Goal: Information Seeking & Learning: Learn about a topic

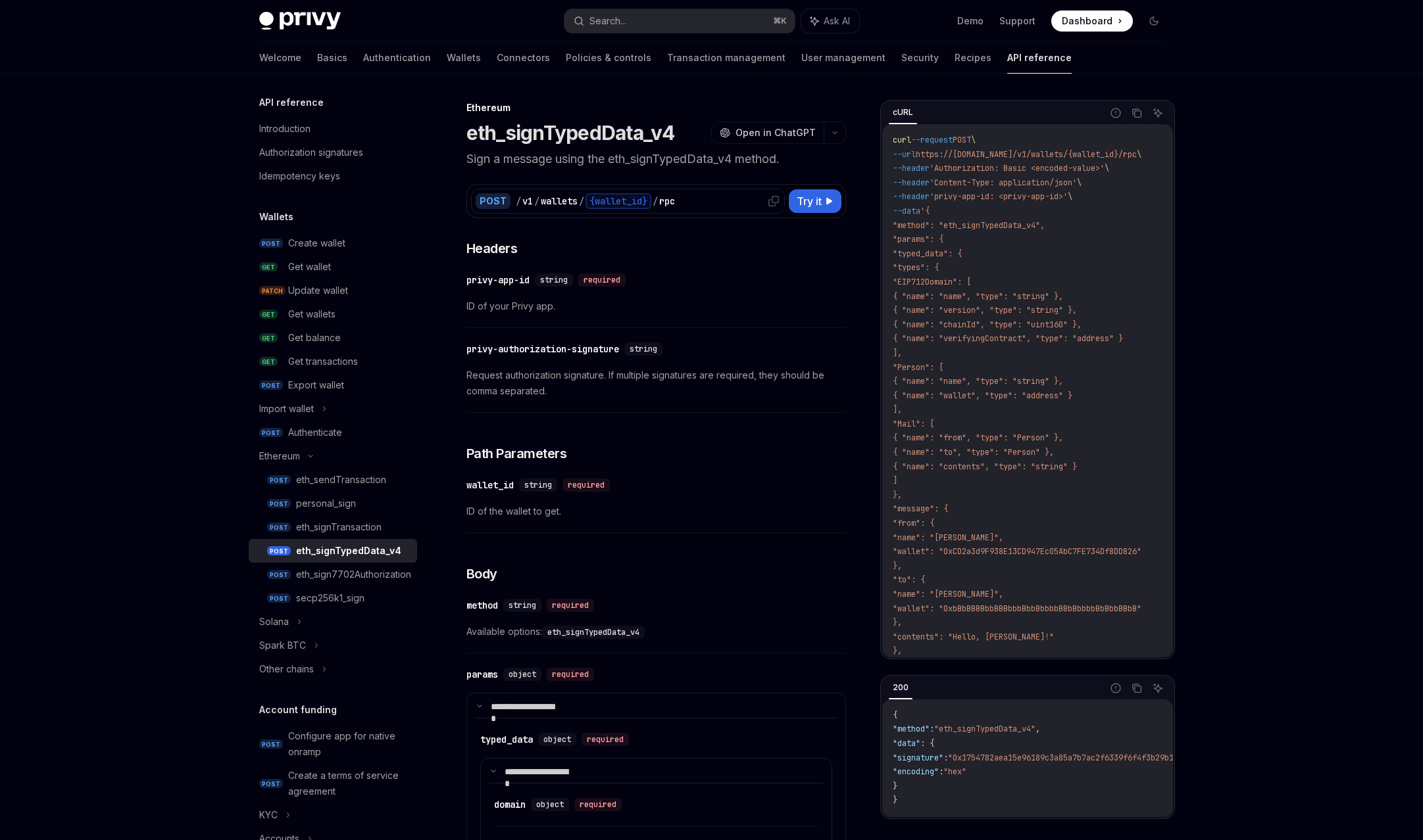
click at [651, 194] on div "{wallet_id}" at bounding box center [618, 201] width 66 height 16
click at [649, 194] on div "{wallet_id}" at bounding box center [618, 201] width 66 height 16
click at [331, 259] on div "Get wallet" at bounding box center [309, 267] width 43 height 16
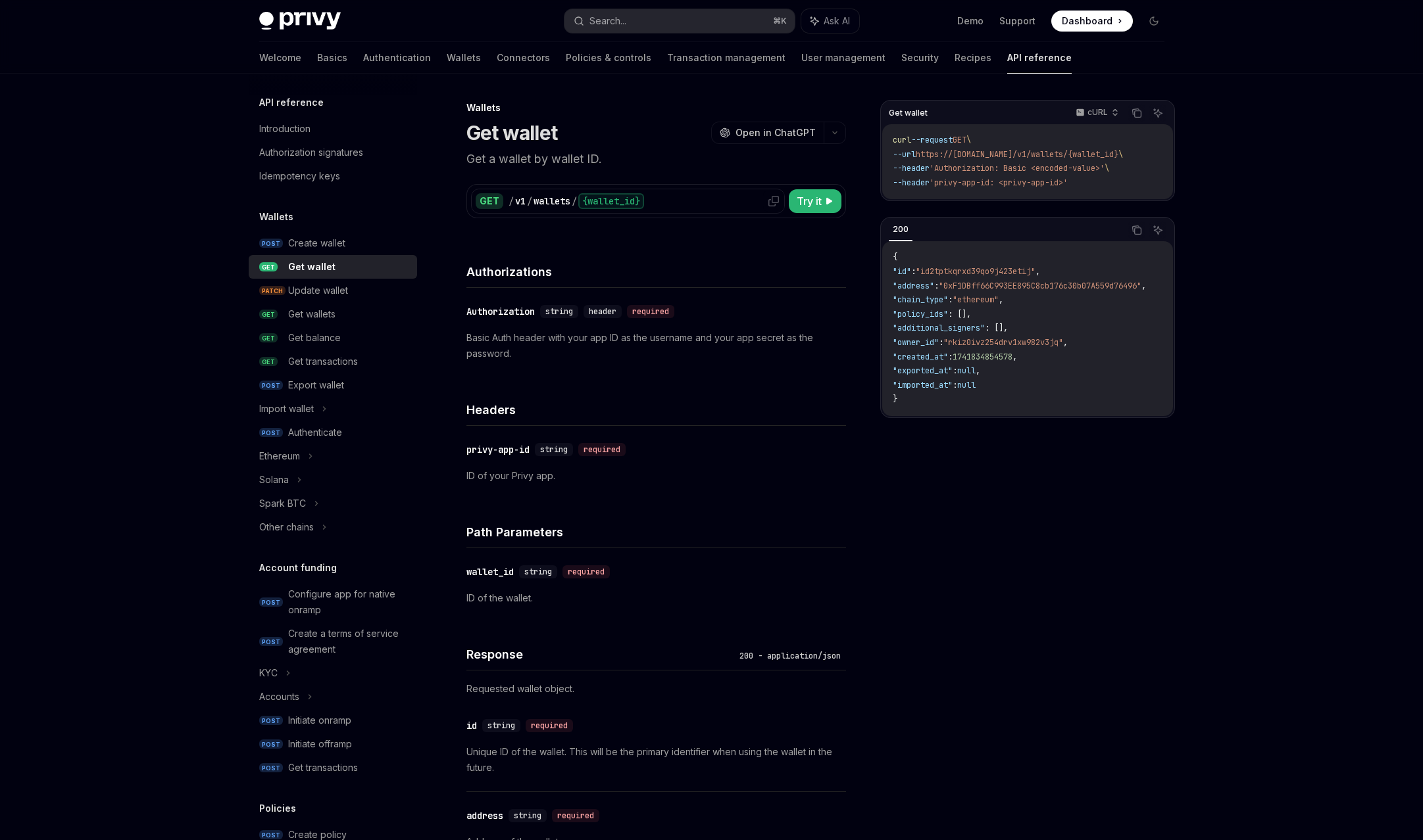
click at [644, 194] on div "{wallet_id}" at bounding box center [611, 201] width 66 height 16
click at [480, 42] on link "Wallets" at bounding box center [463, 58] width 34 height 32
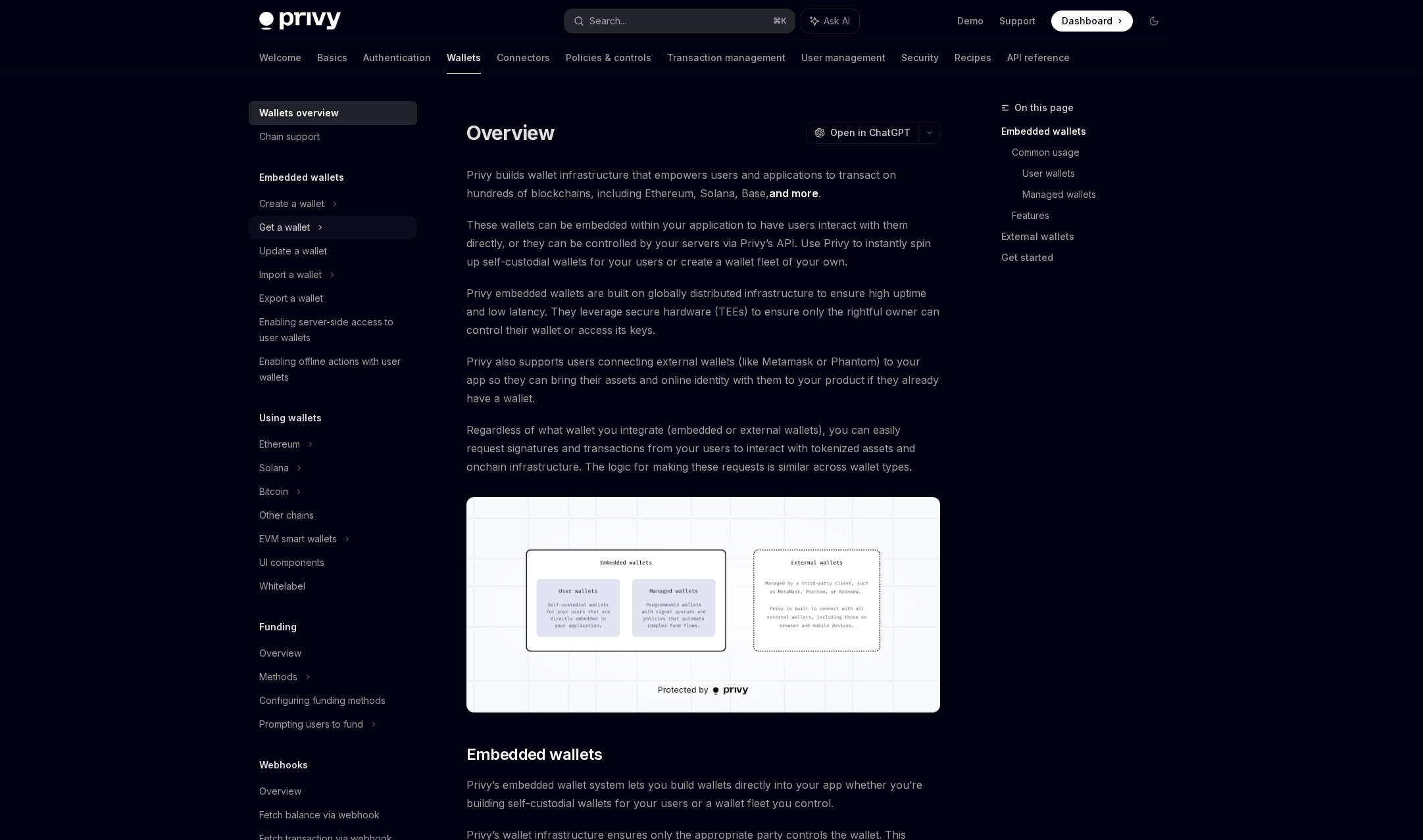
click at [310, 220] on div "Get a wallet" at bounding box center [284, 227] width 50 height 16
type textarea "*"
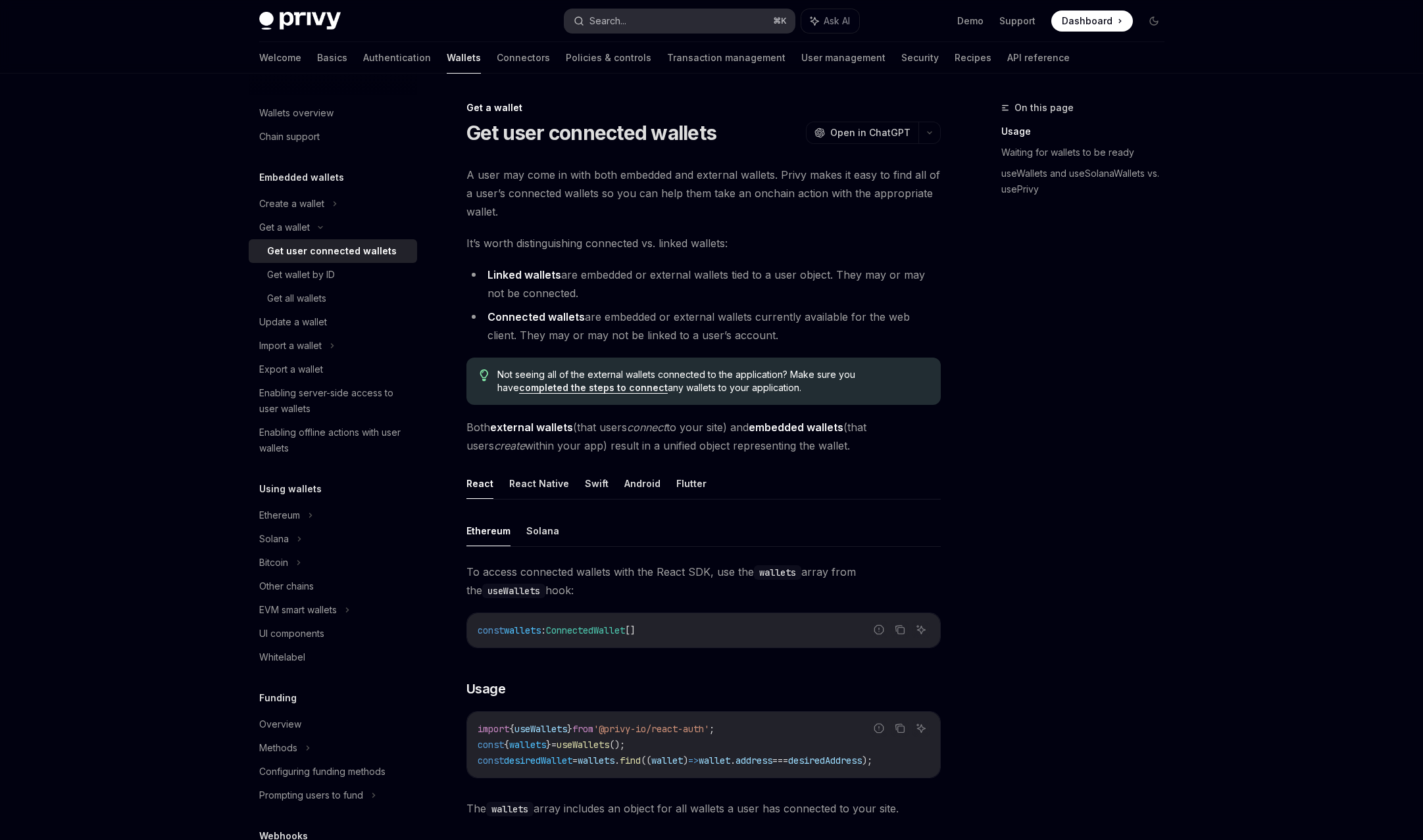
click at [680, 16] on button "Search... ⌘ K" at bounding box center [680, 21] width 230 height 24
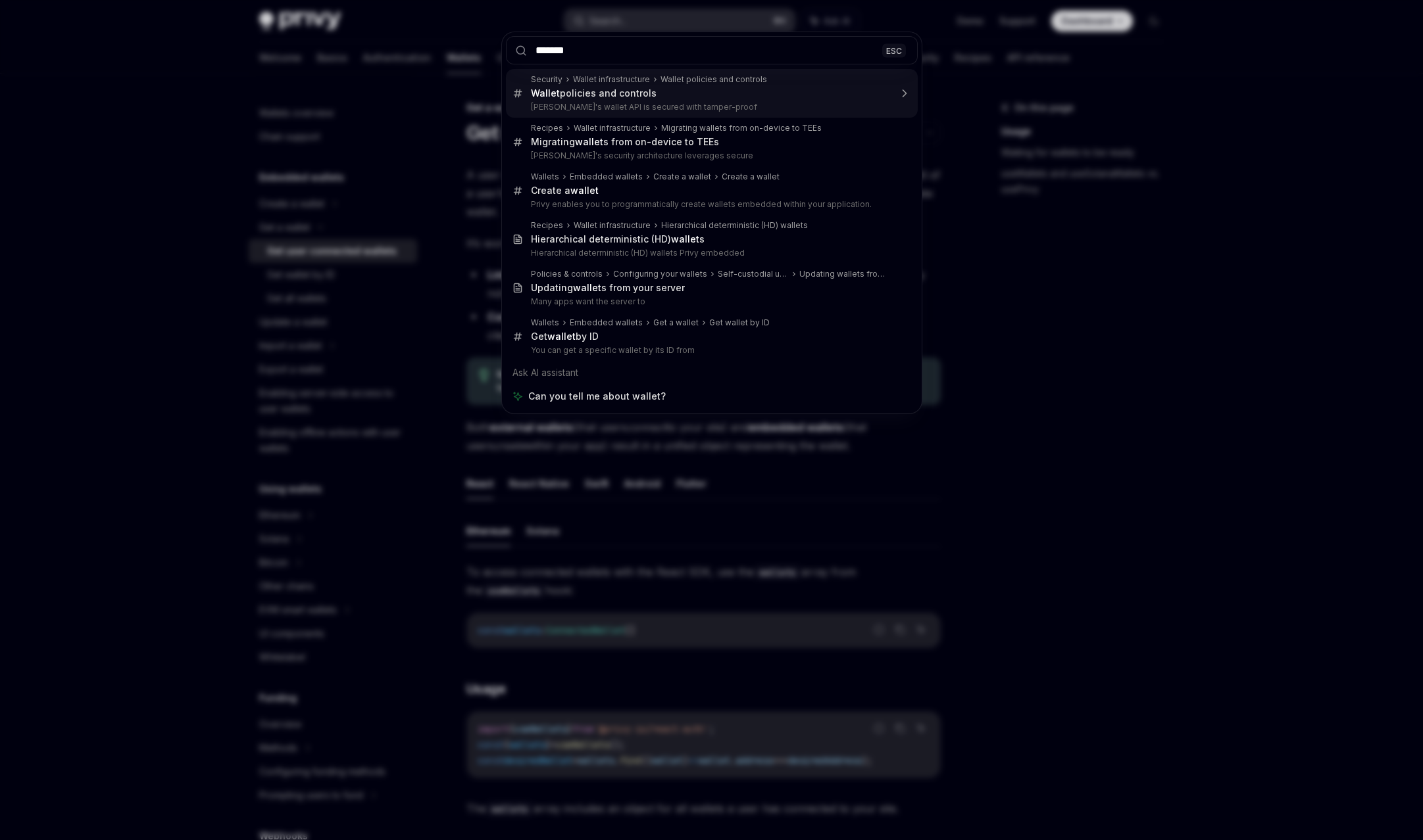
type input "********"
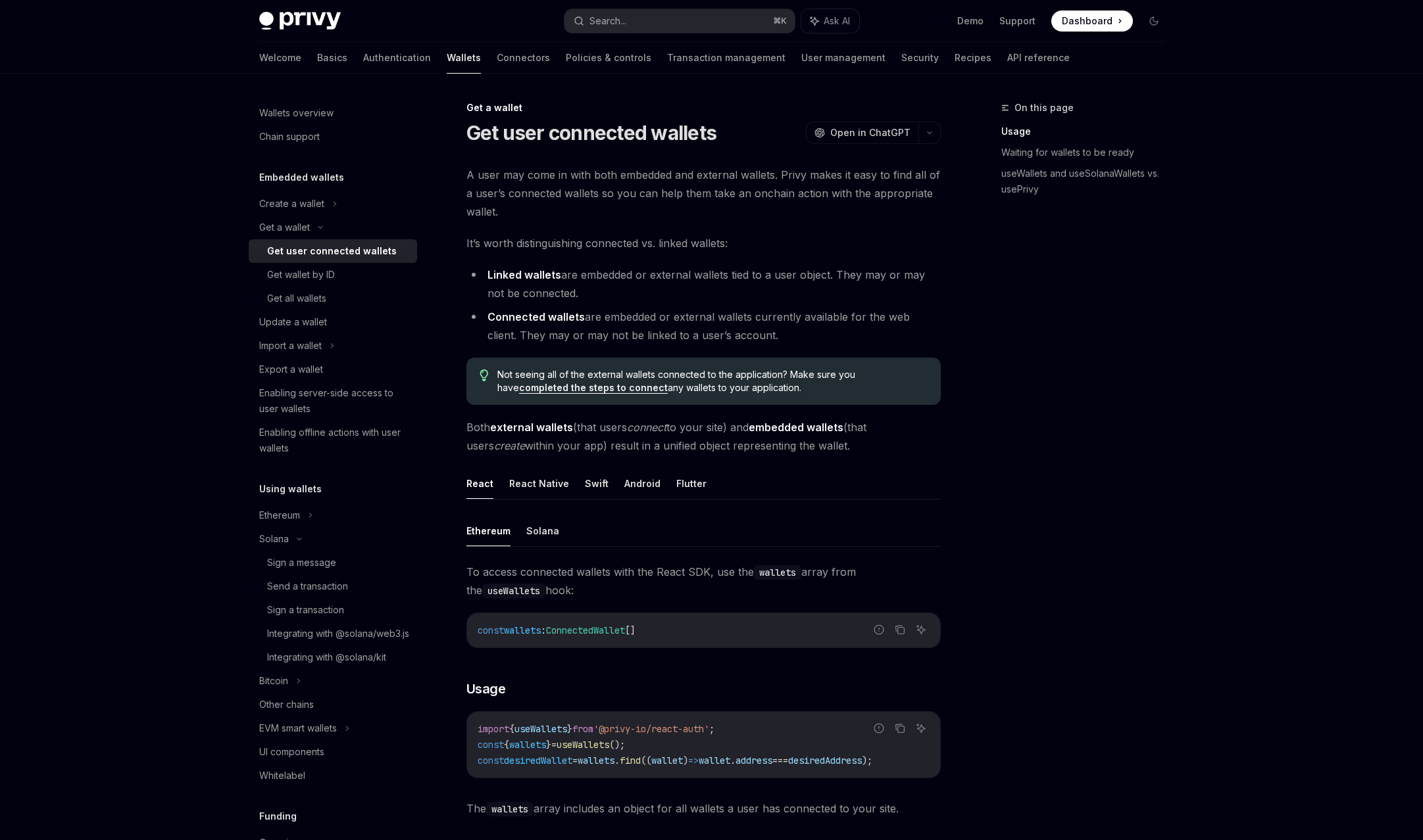
type textarea "*"
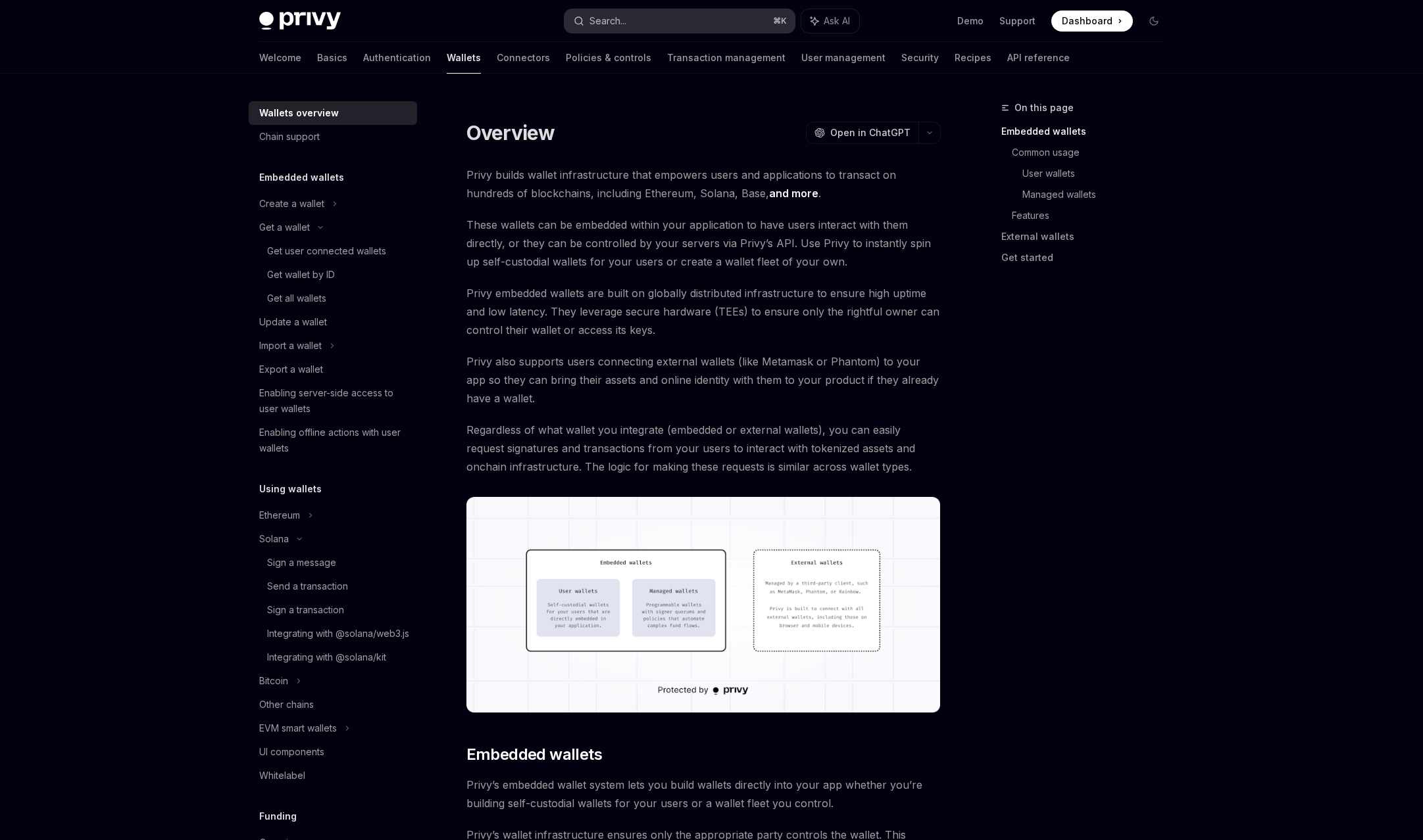
click at [654, 24] on button "Search... ⌘ K" at bounding box center [680, 21] width 230 height 24
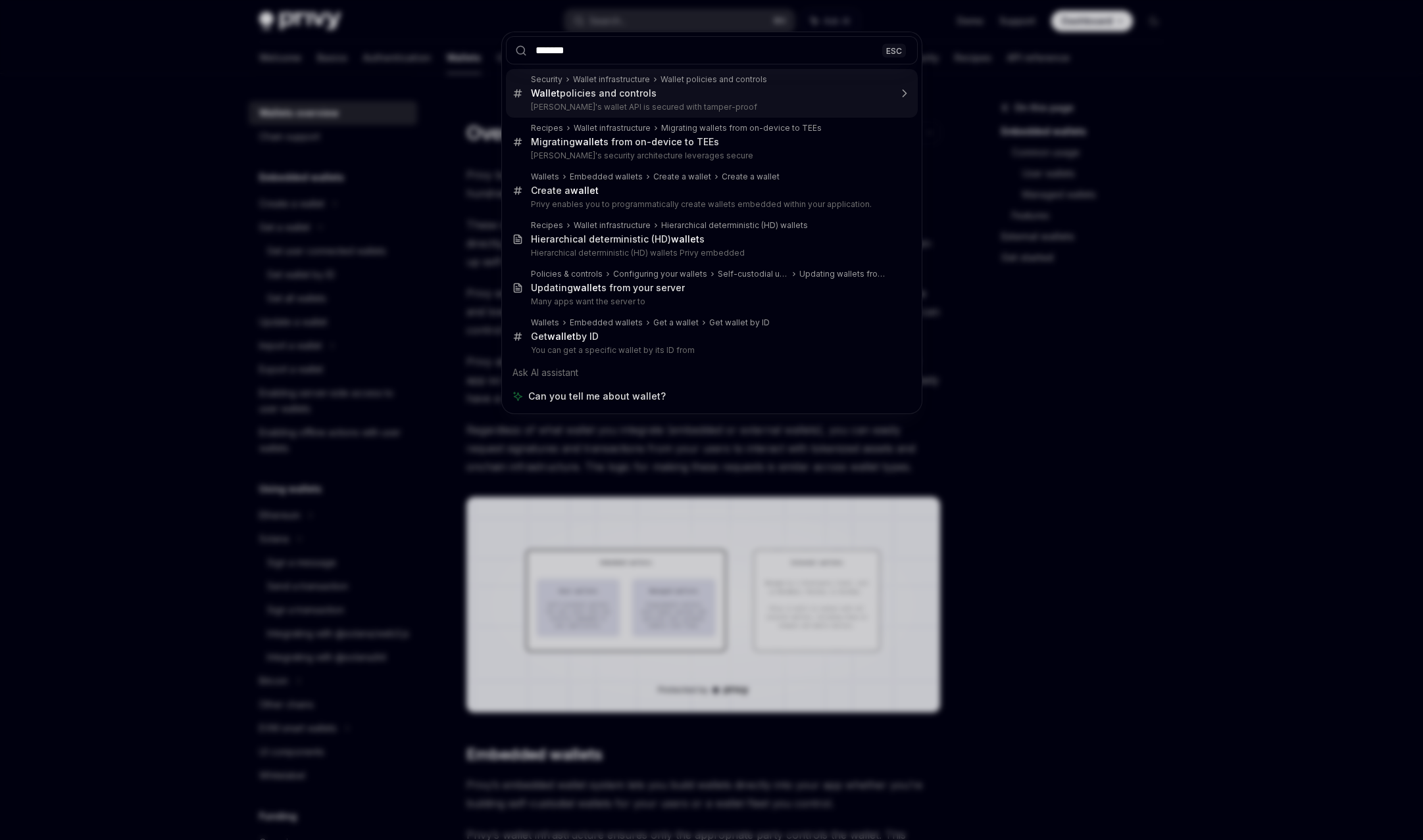
type input "********"
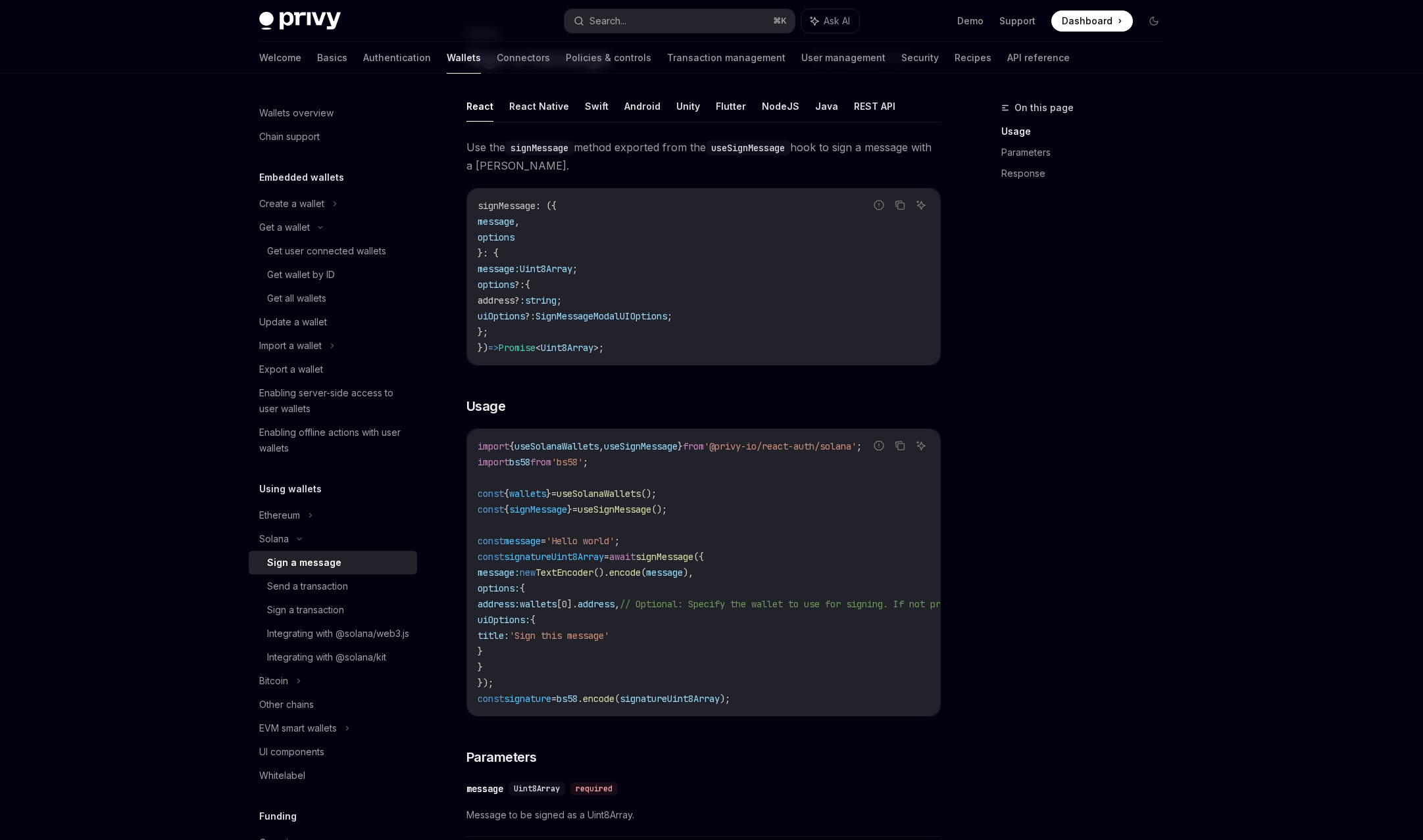
scroll to position [35, 0]
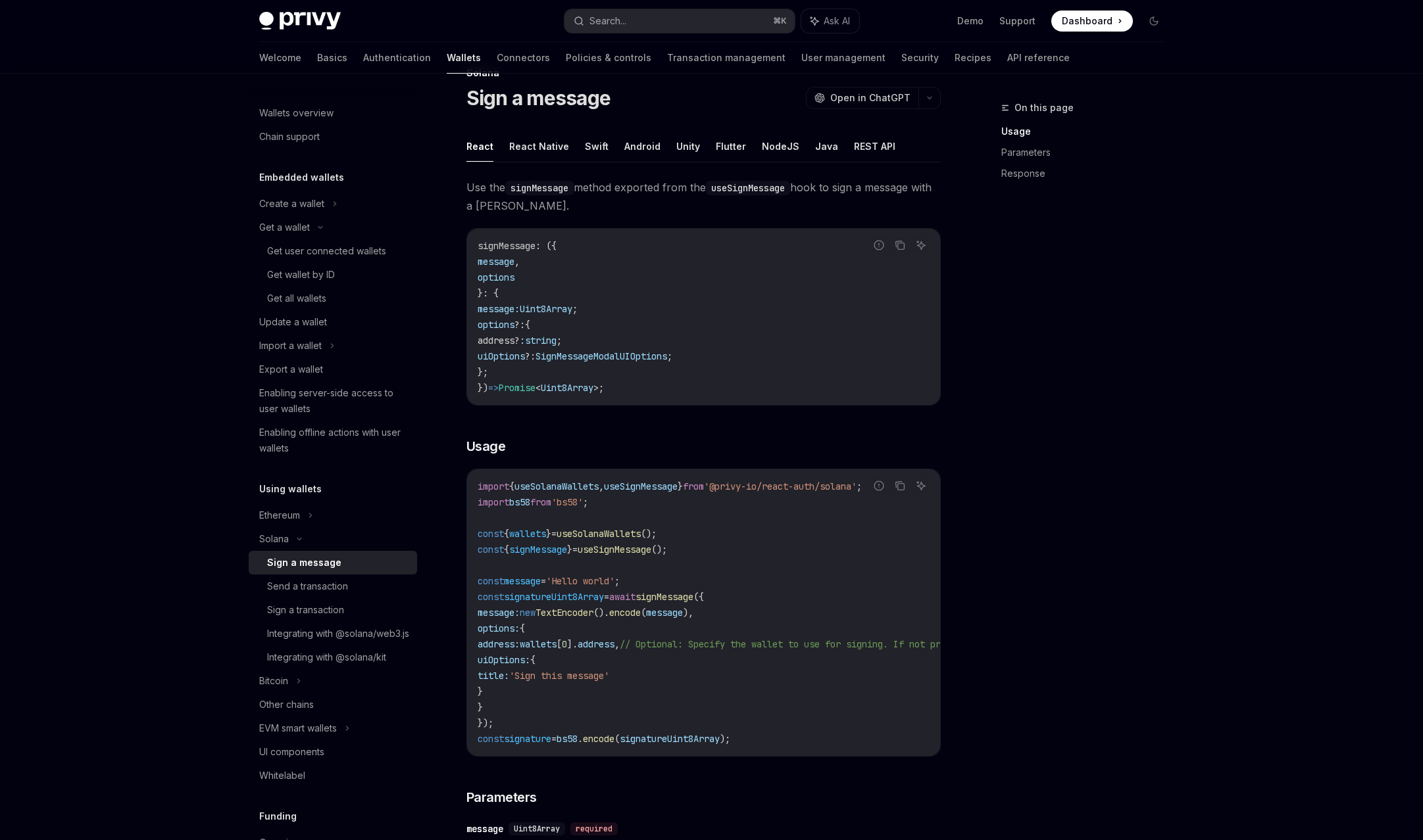
click at [644, 5] on div "Privy Docs home page Search... ⌘ K Ask AI Demo Support Dashboard Dashboard Sear…" at bounding box center [712, 21] width 905 height 42
click at [627, 14] on div "Search..." at bounding box center [607, 20] width 37 height 16
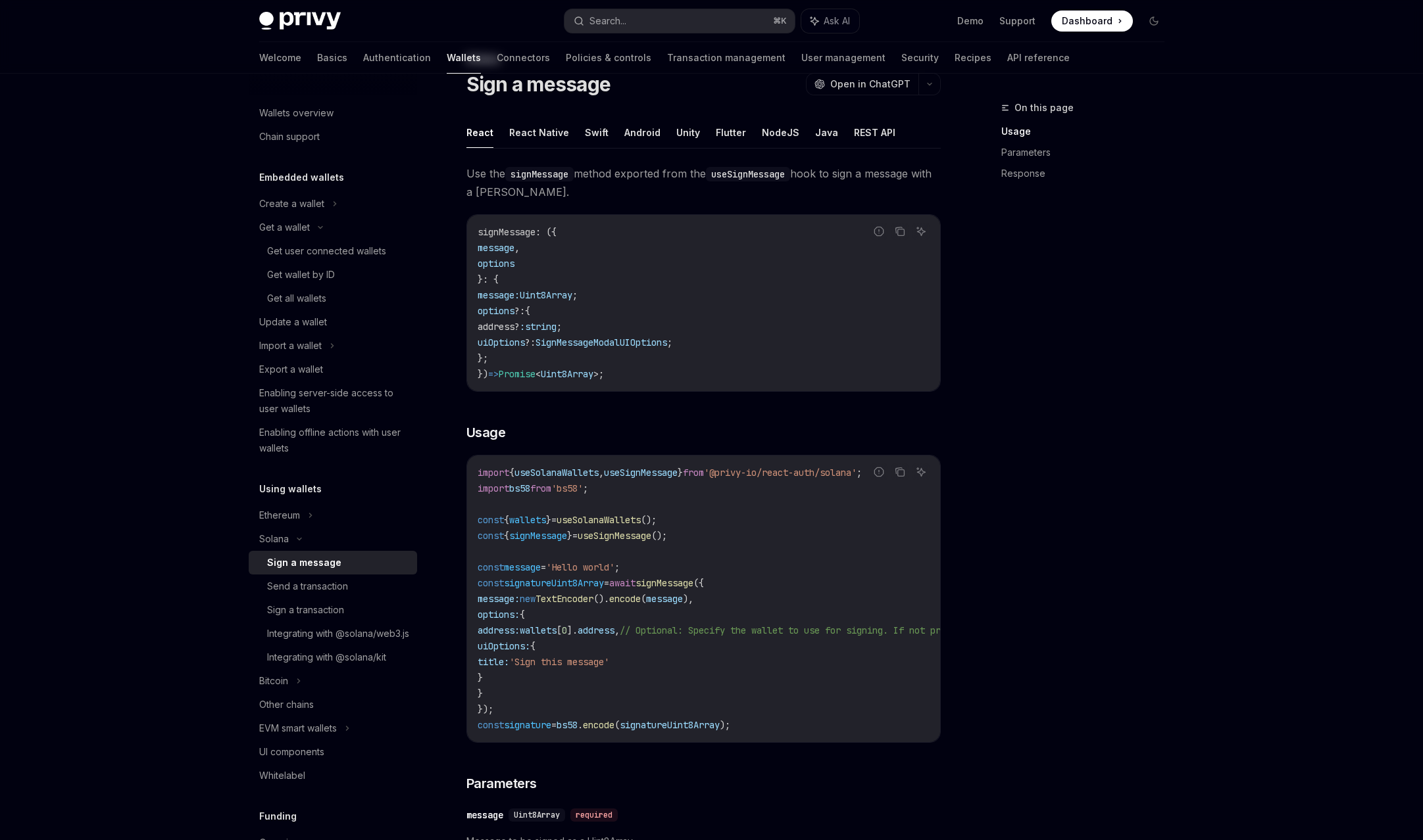
scroll to position [0, 0]
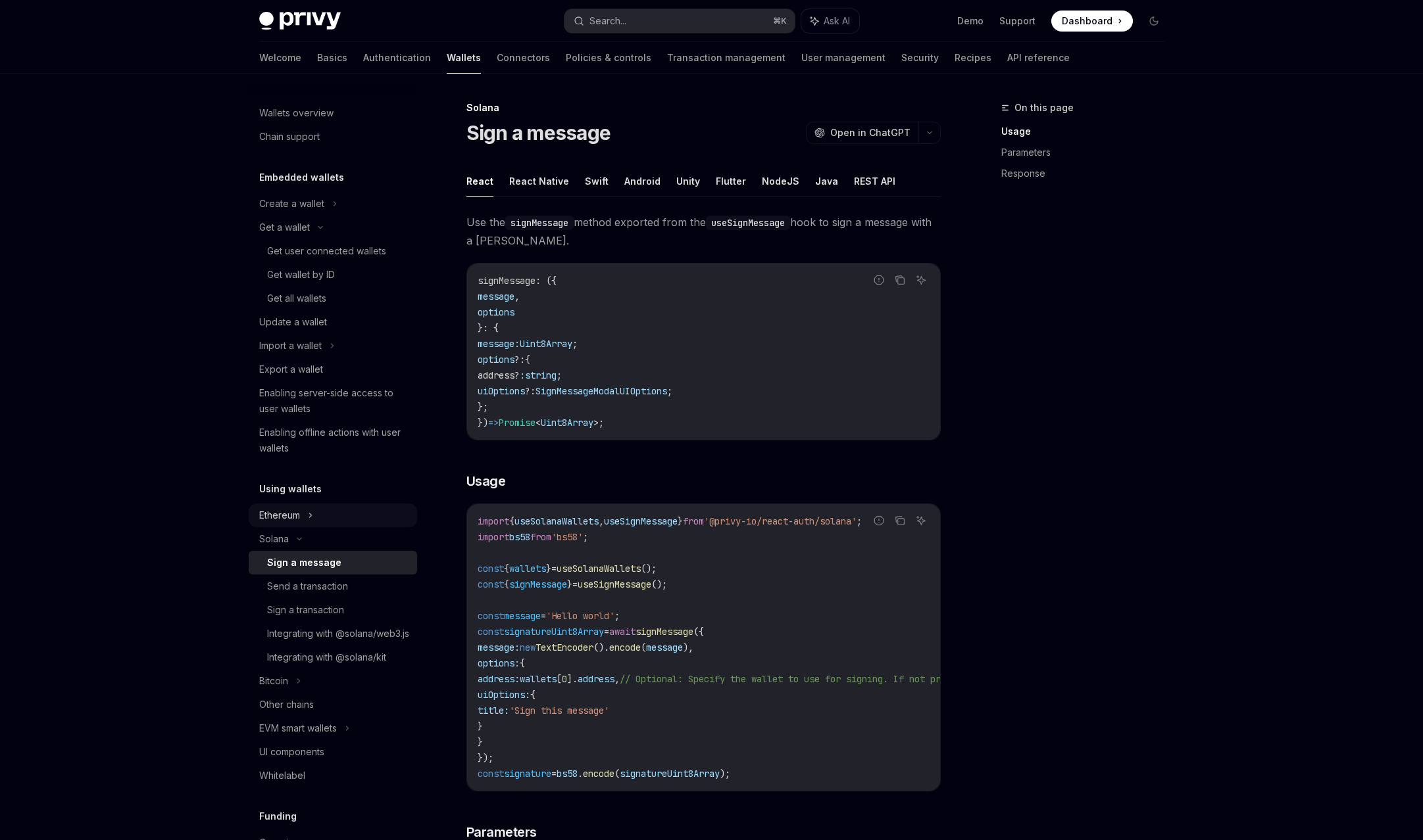
click at [404, 504] on div "Ethereum" at bounding box center [332, 516] width 168 height 24
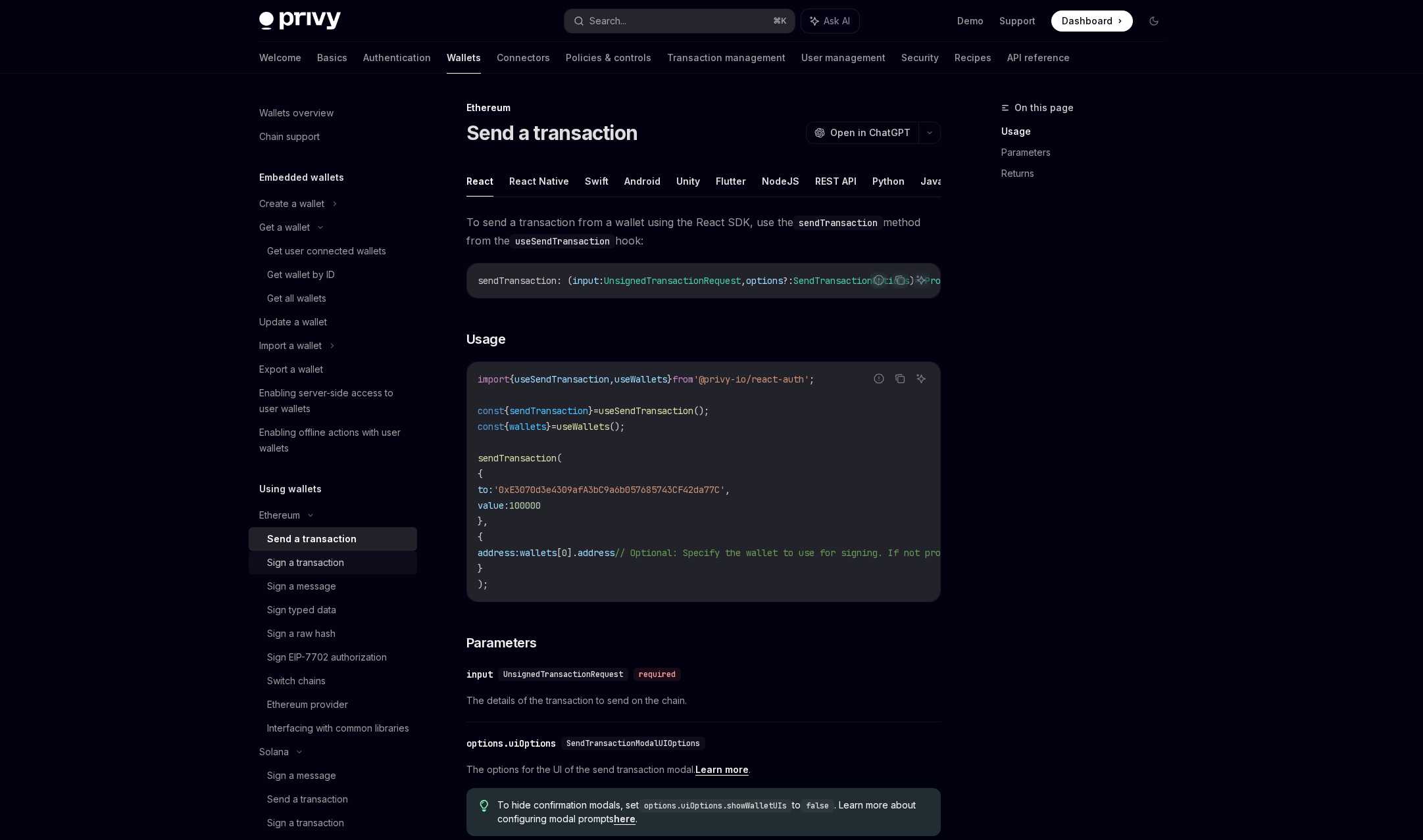
click at [344, 555] on div "Sign a transaction" at bounding box center [305, 562] width 77 height 16
click at [1007, 46] on link "API reference" at bounding box center [1038, 58] width 62 height 32
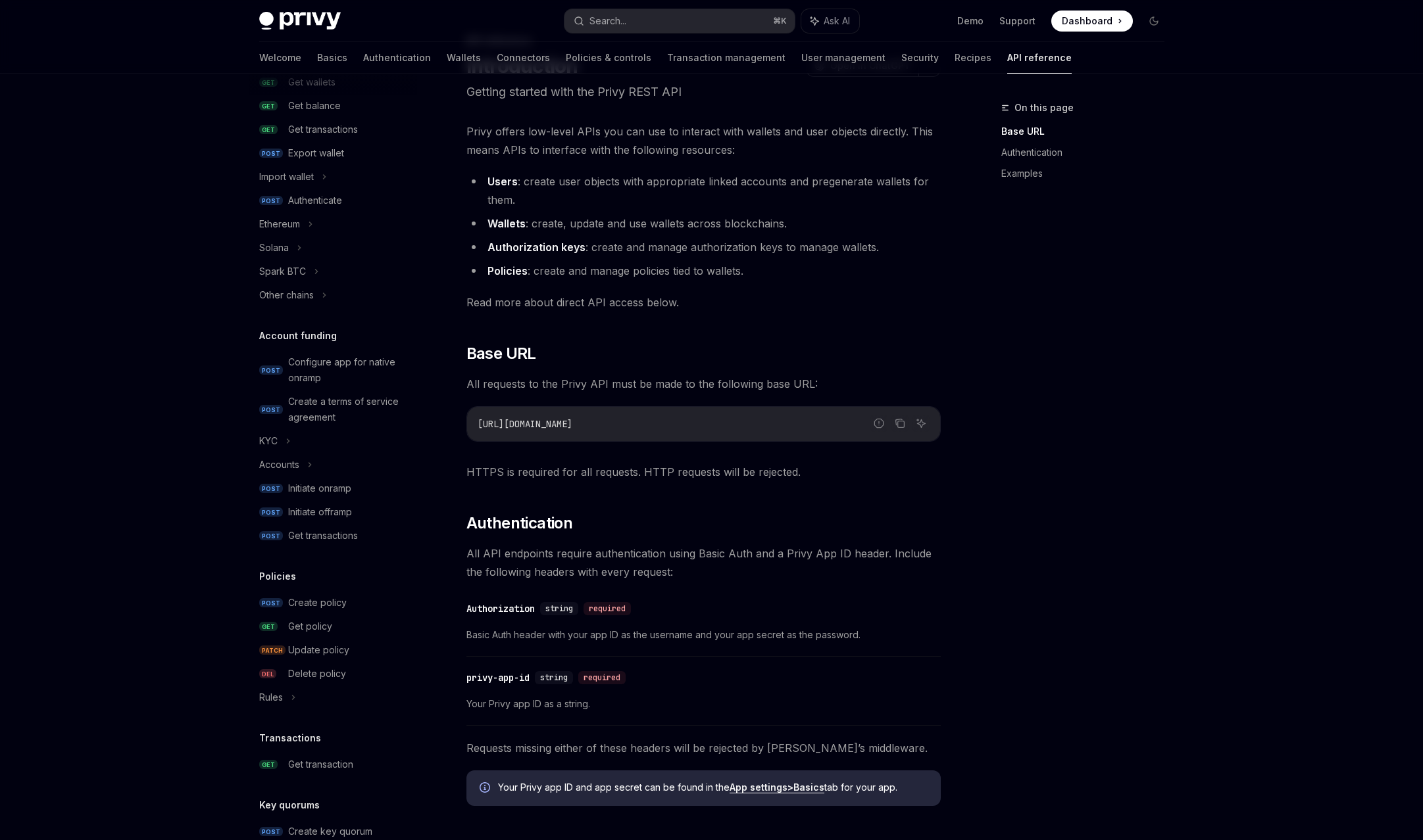
scroll to position [83, 0]
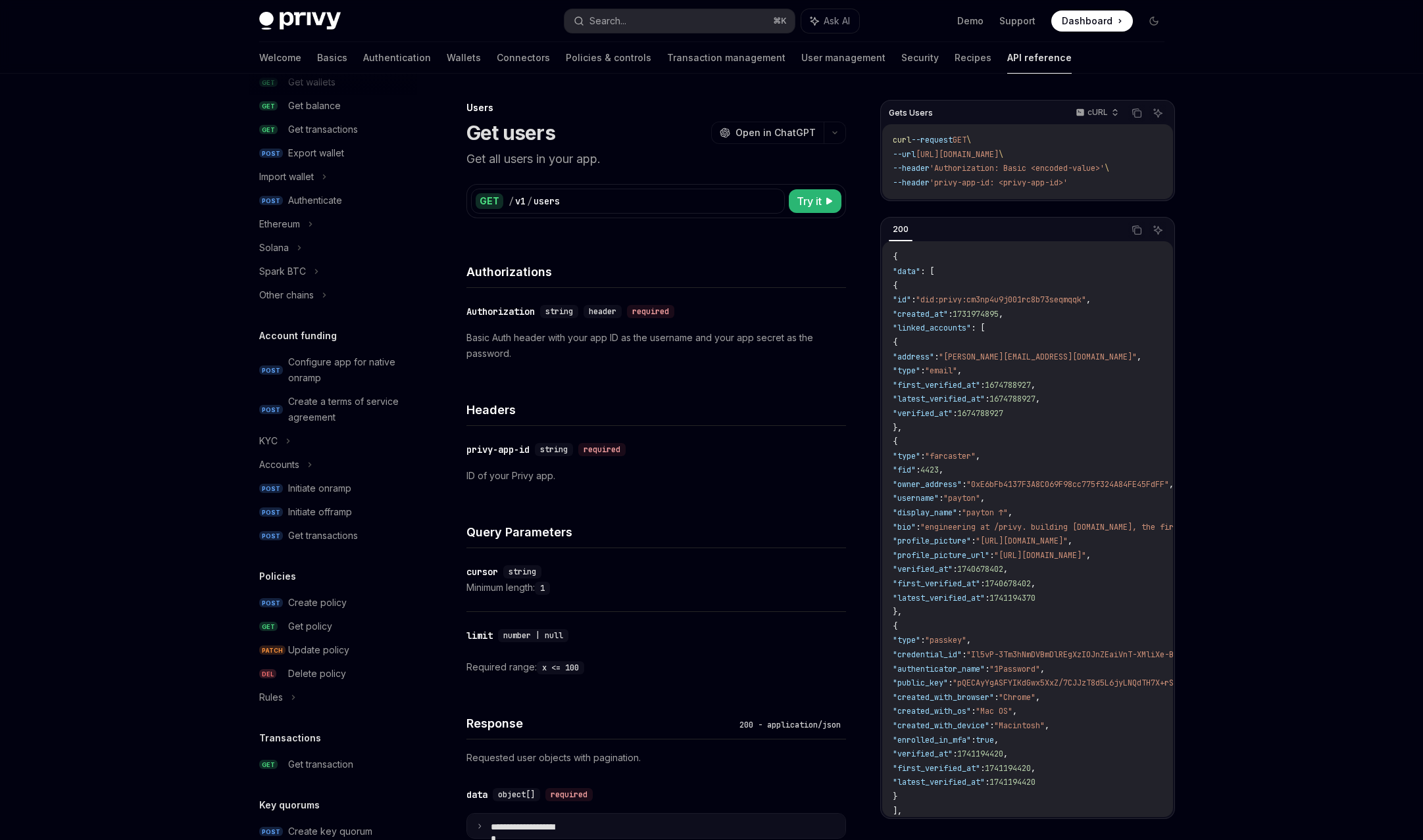
click at [540, 814] on summary "**********" at bounding box center [656, 826] width 378 height 25
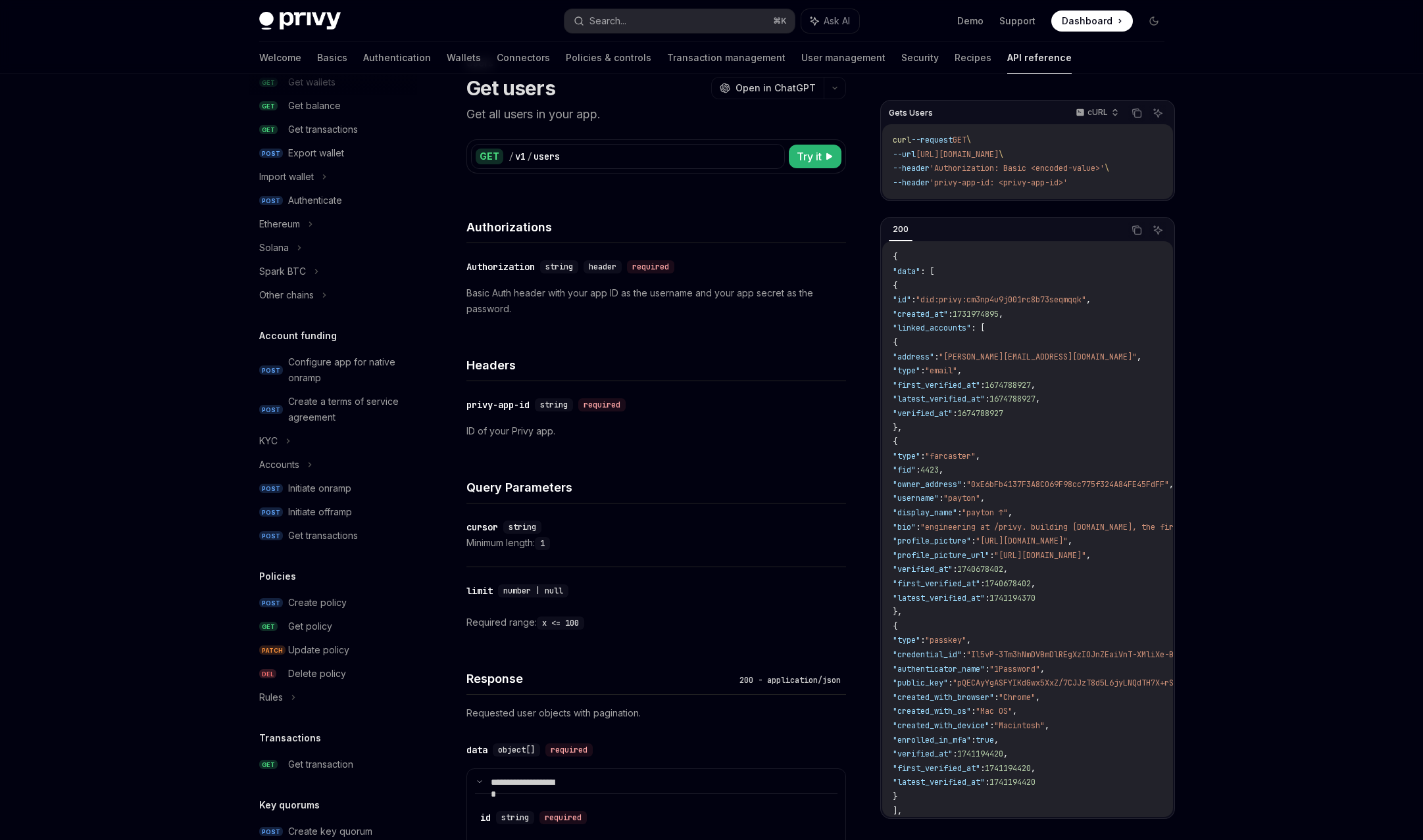
scroll to position [44, 0]
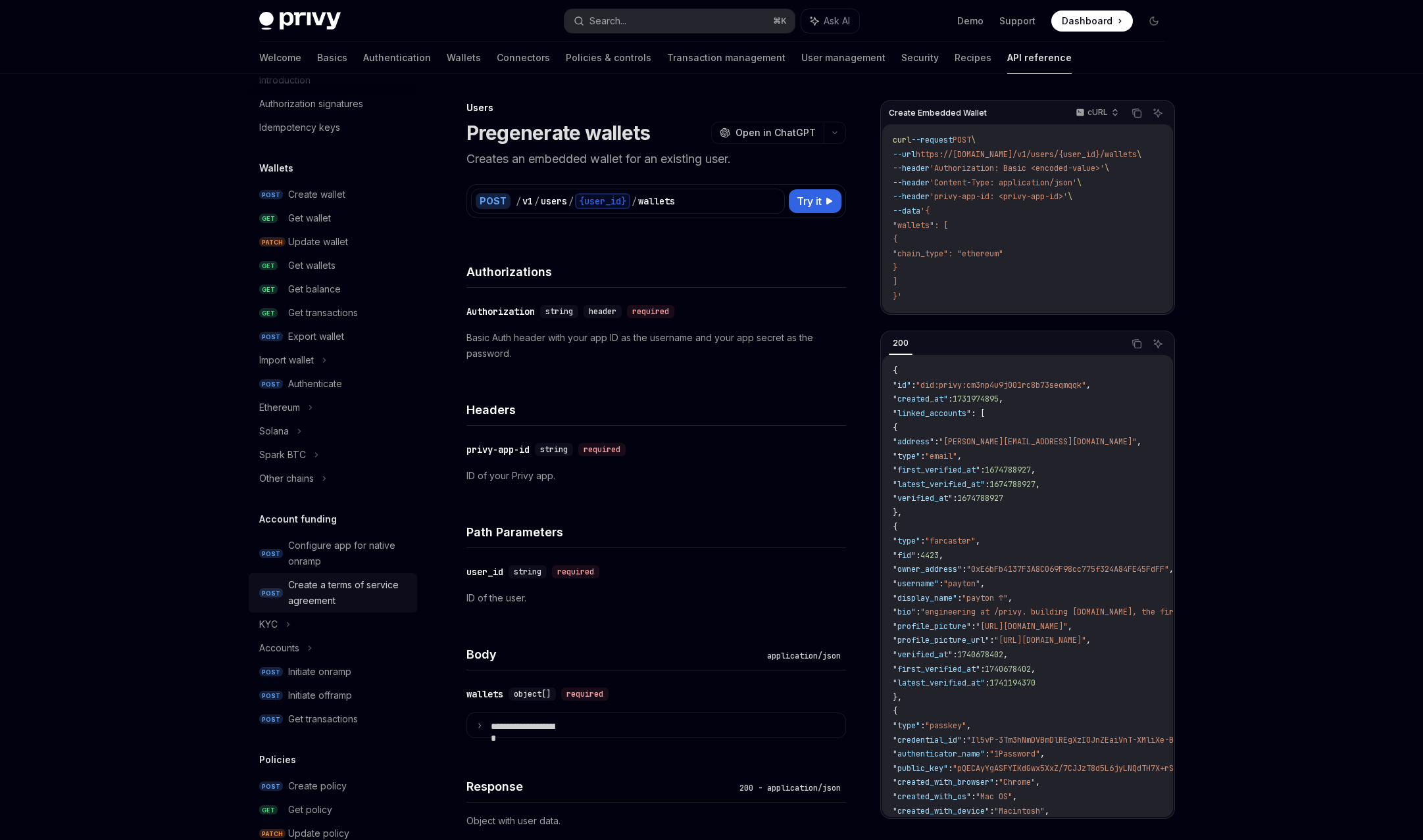
scroll to position [47, 0]
click at [342, 377] on div "Authenticate" at bounding box center [314, 384] width 54 height 16
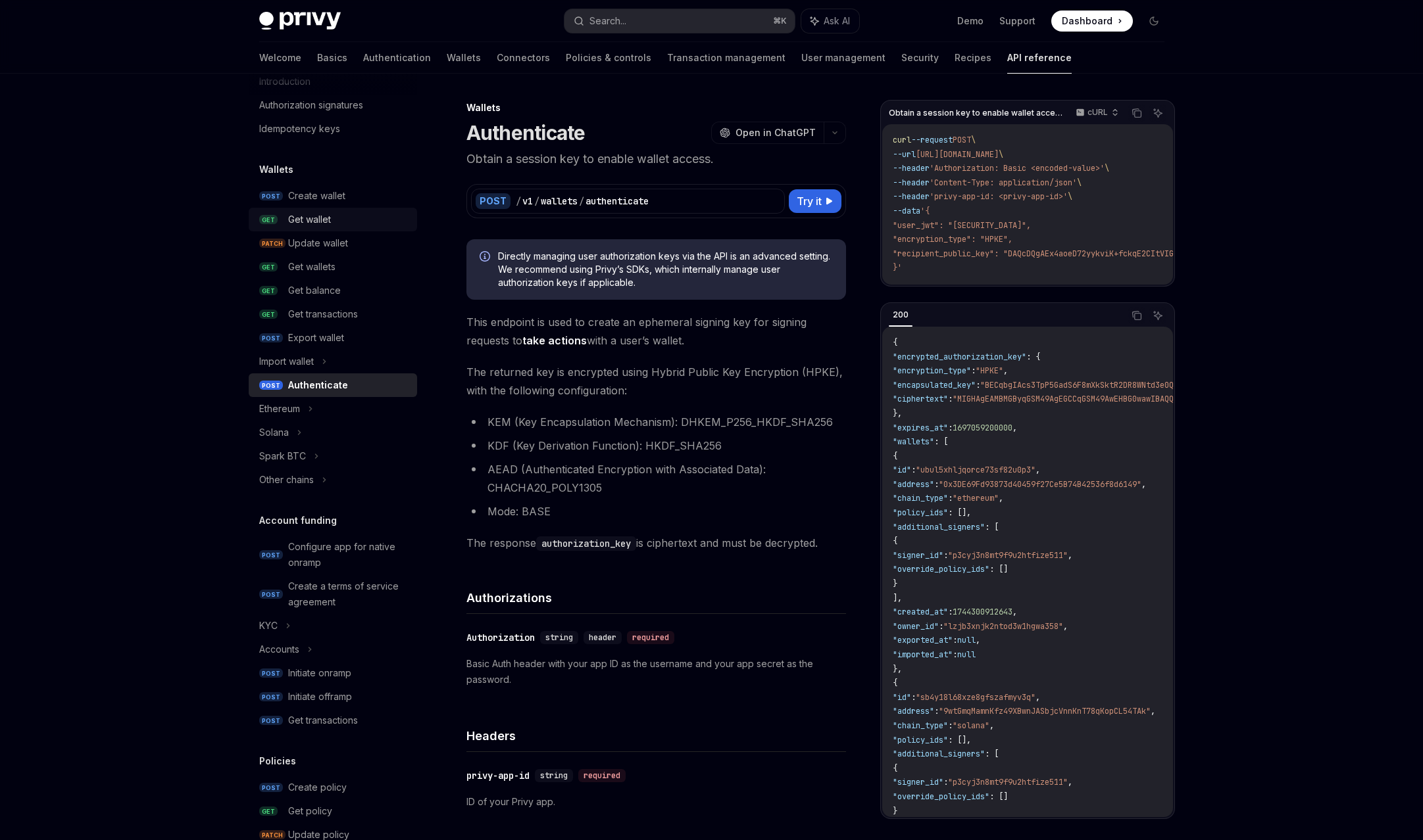
click at [331, 212] on div "Get wallet" at bounding box center [309, 219] width 43 height 16
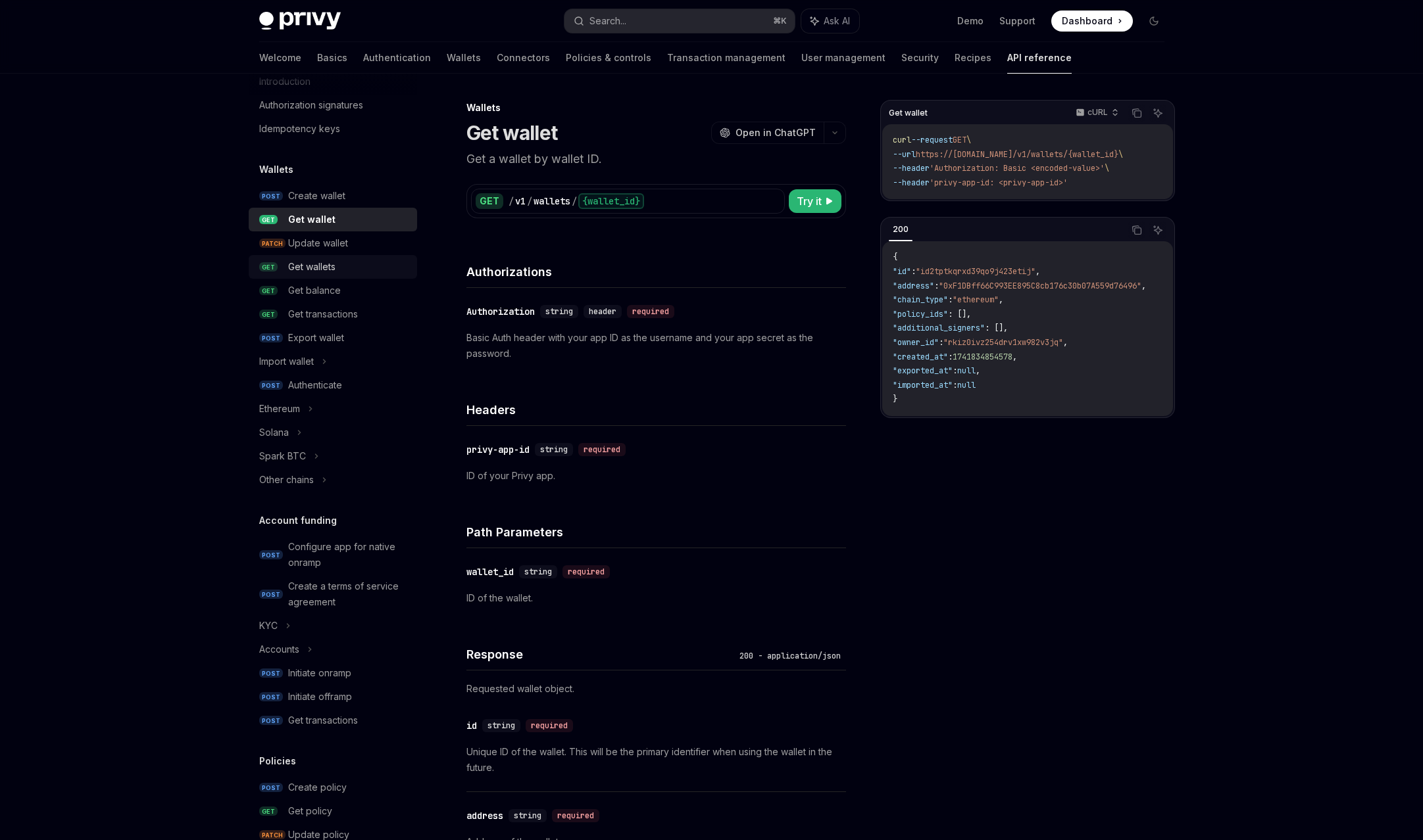
click at [335, 259] on div "Get wallets" at bounding box center [311, 267] width 47 height 16
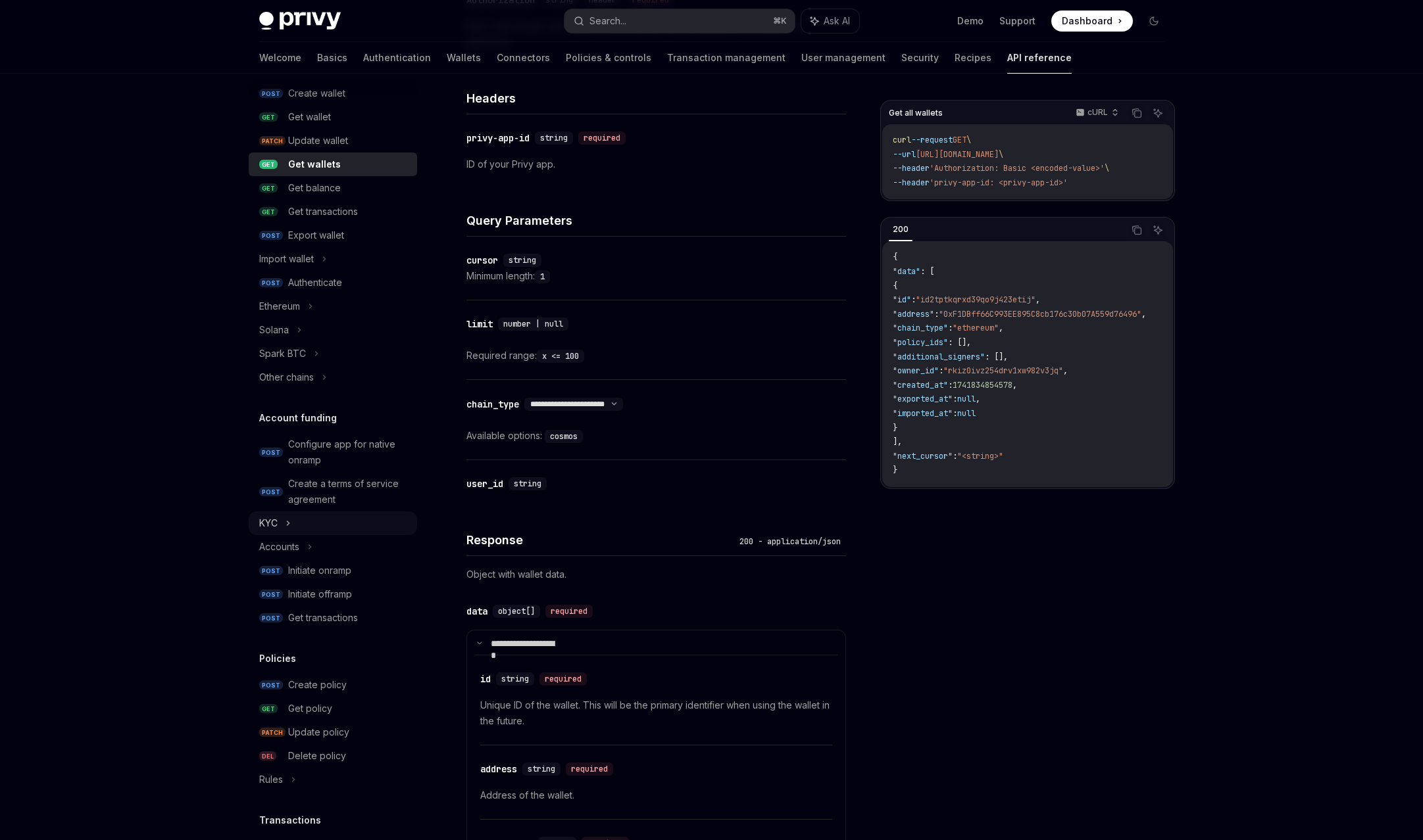
scroll to position [232, 0]
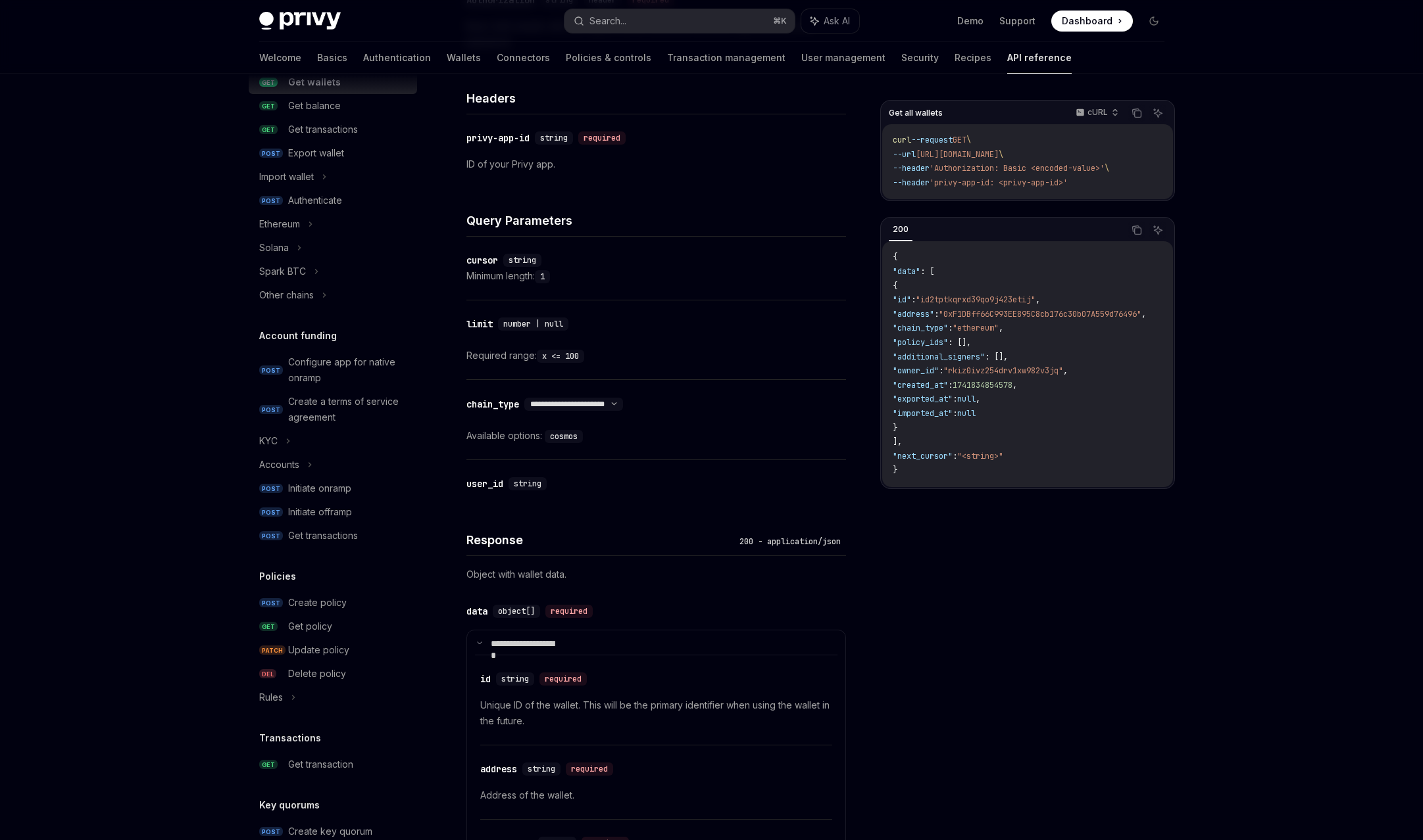
type textarea "*"
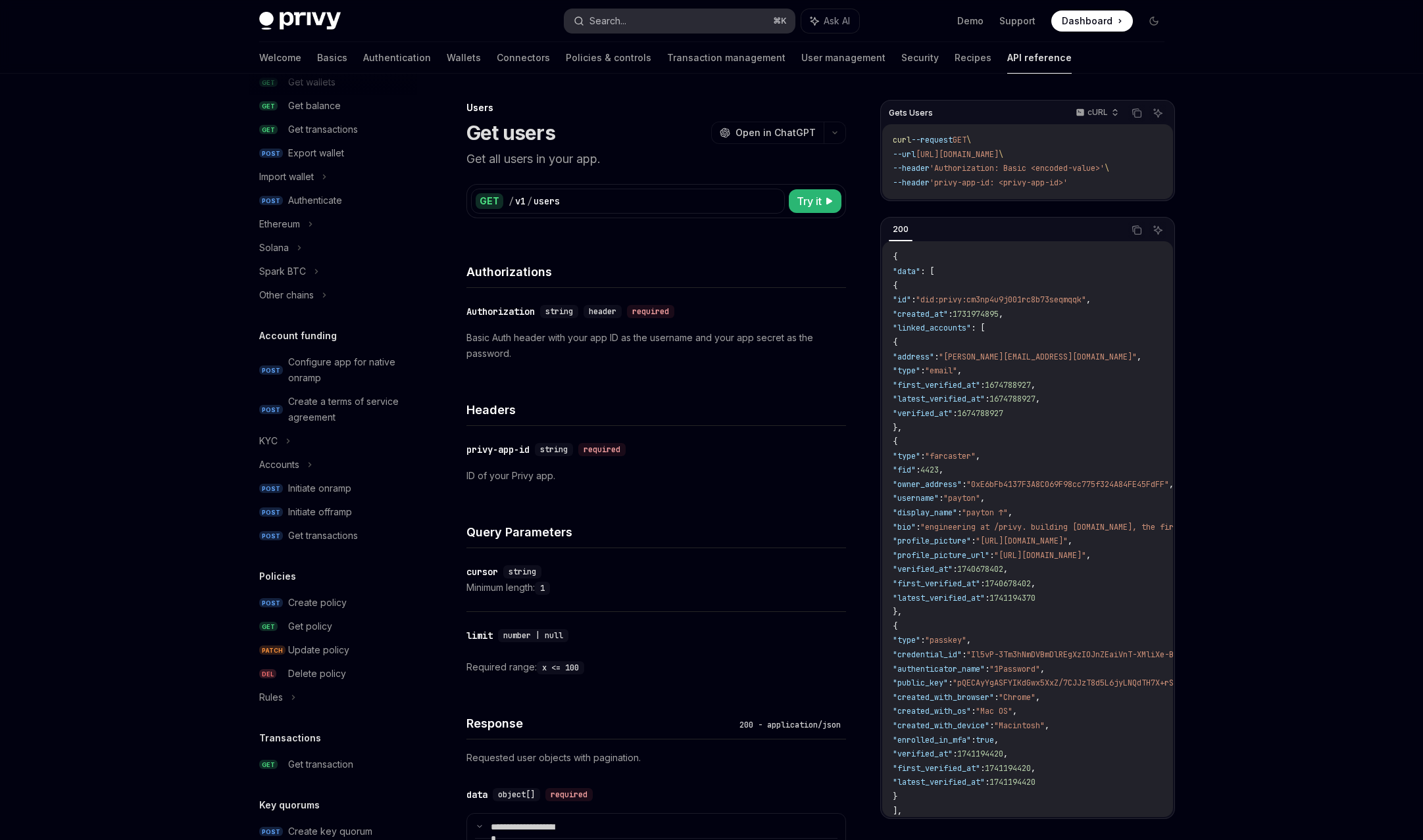
click at [627, 13] on div "Search..." at bounding box center [607, 20] width 37 height 16
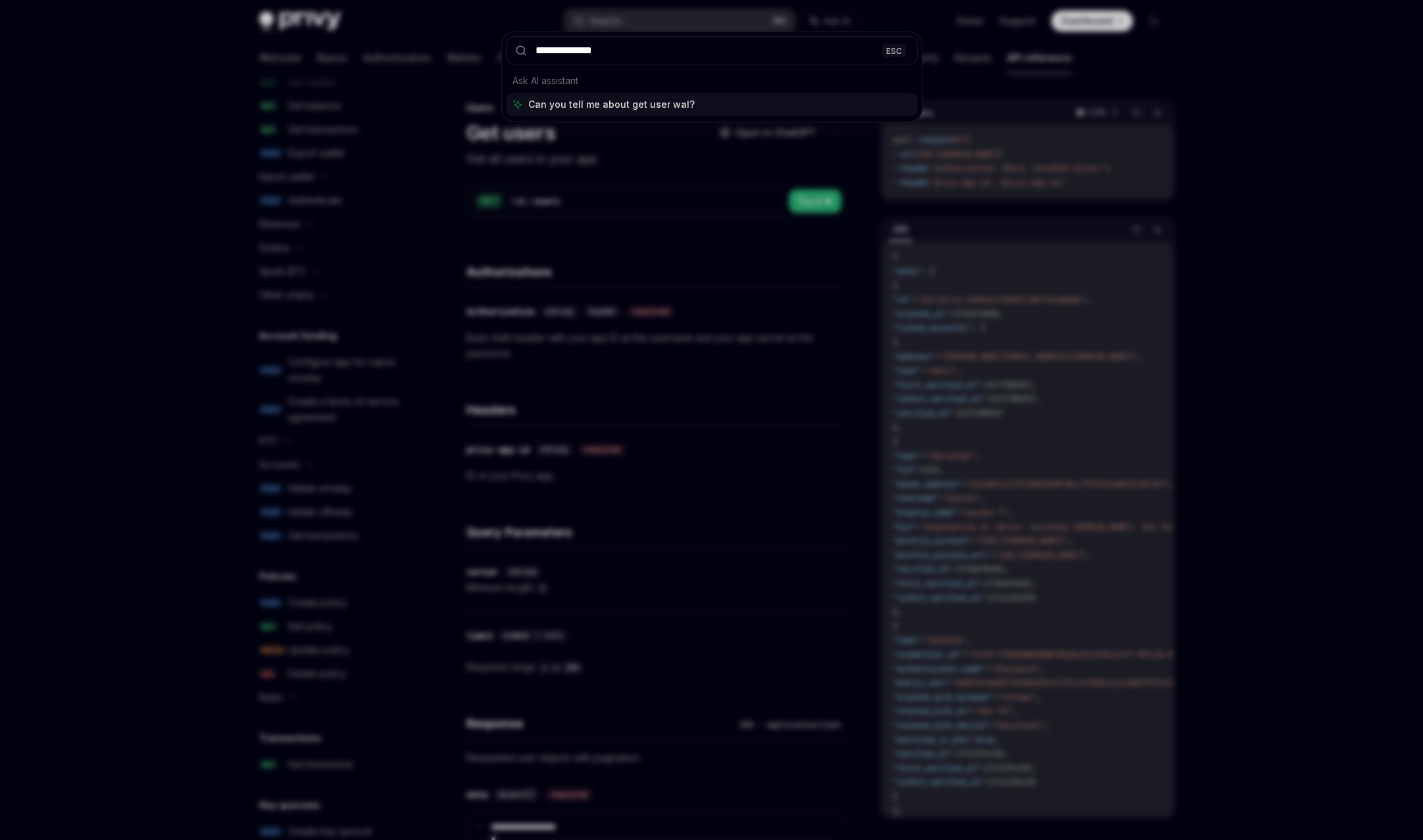
type input "**********"
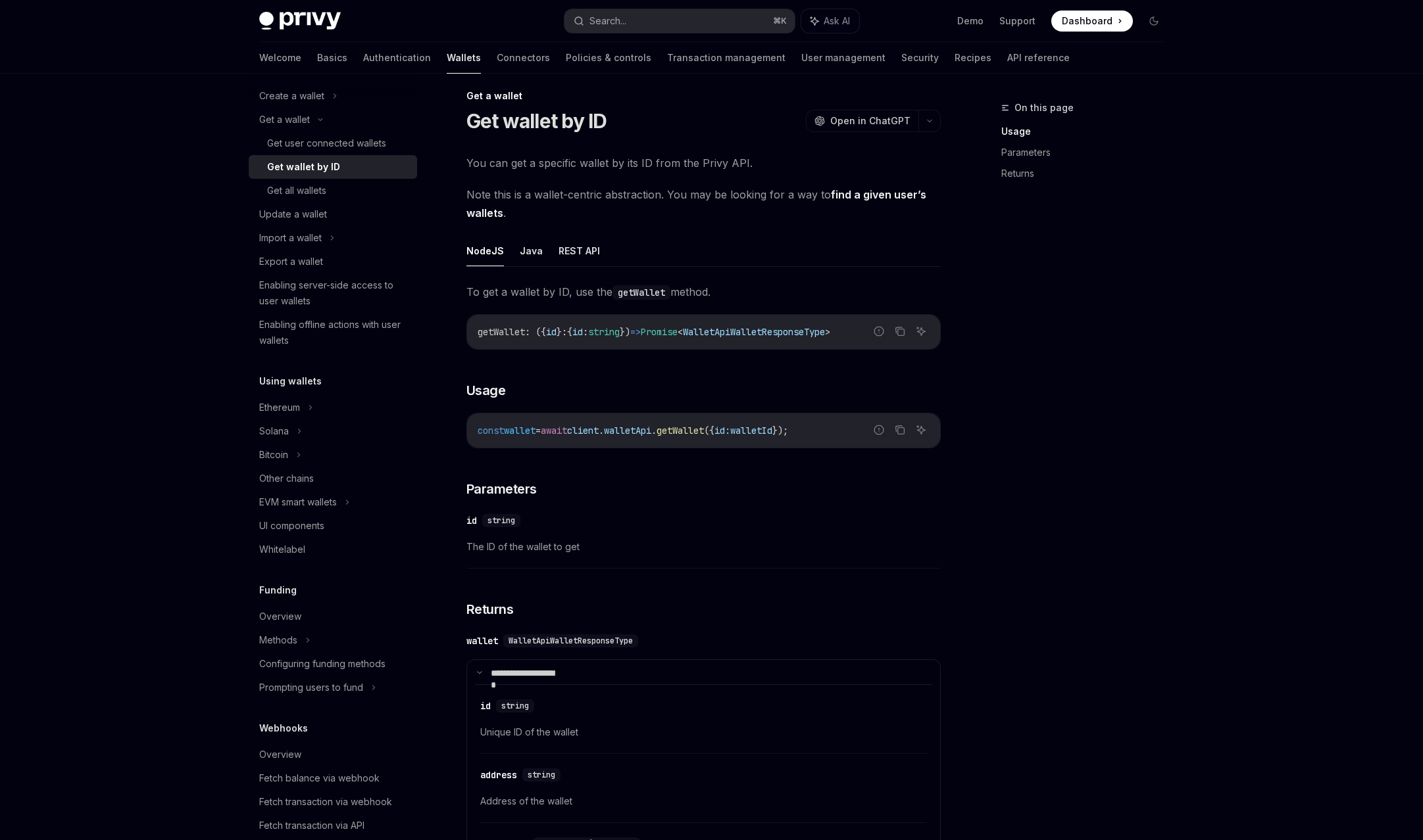
scroll to position [1, 0]
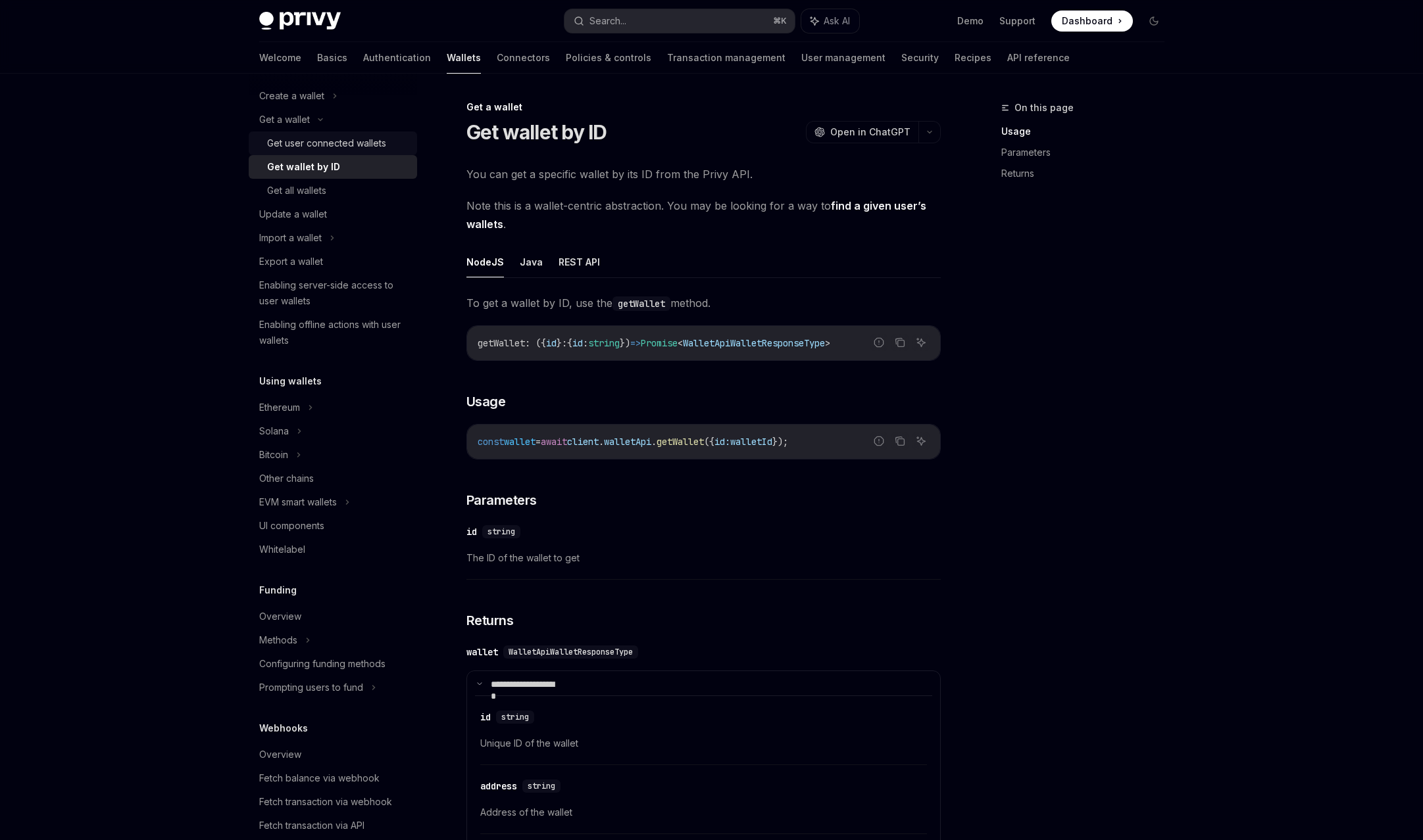
click at [386, 135] on div "Get user connected wallets" at bounding box center [326, 142] width 119 height 16
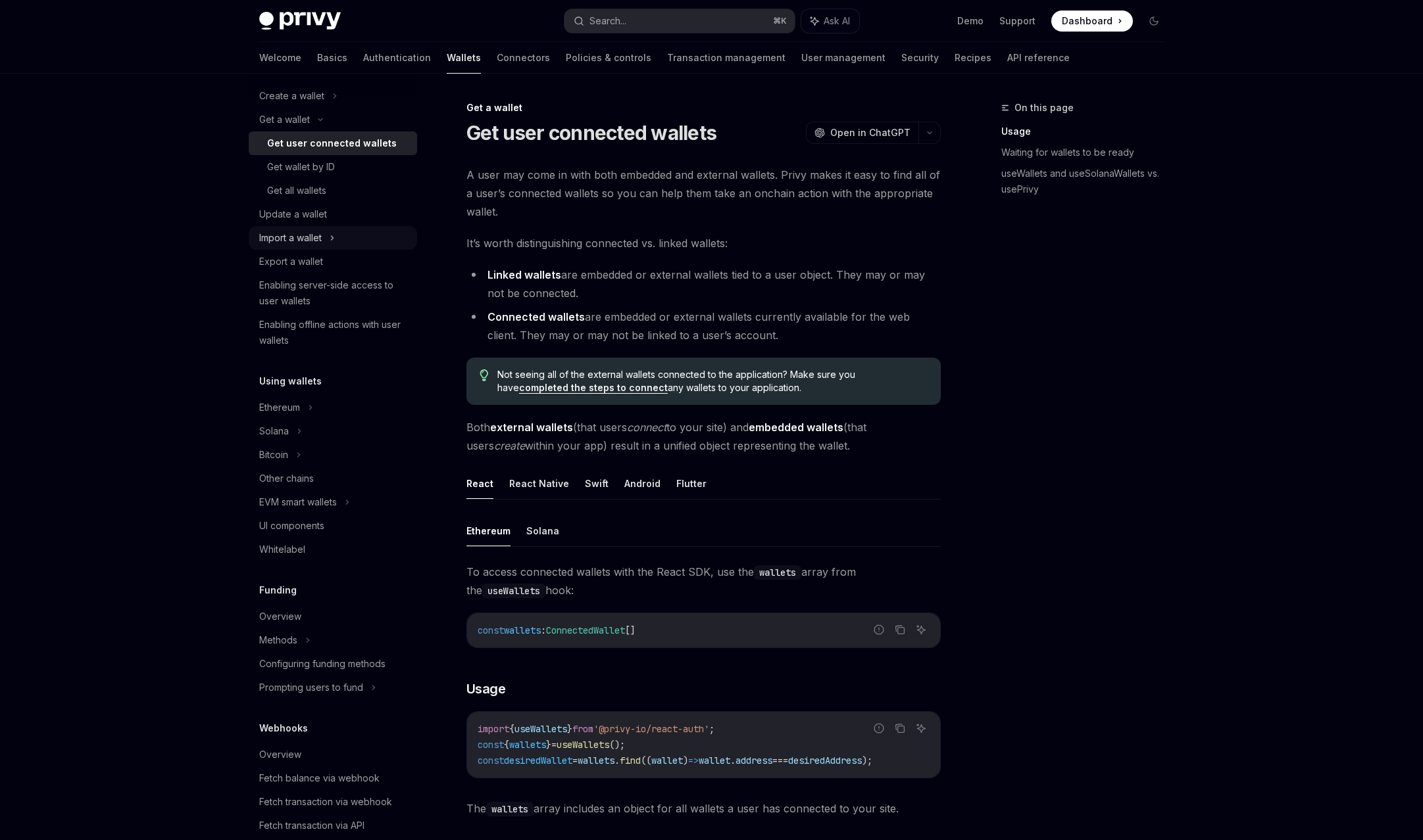
click at [321, 230] on div "Import a wallet" at bounding box center [290, 237] width 62 height 16
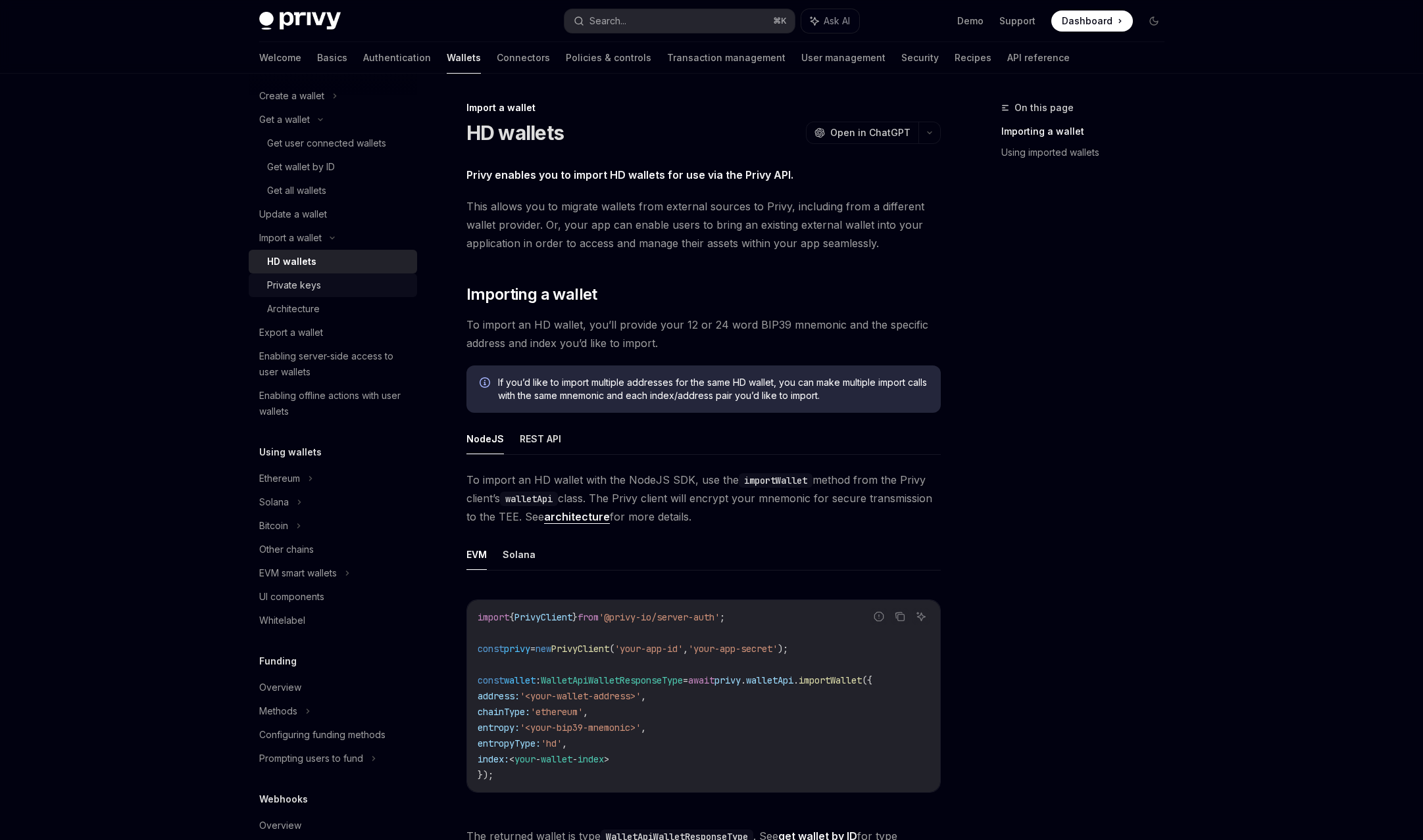
click at [321, 278] on div "Private keys" at bounding box center [293, 285] width 54 height 16
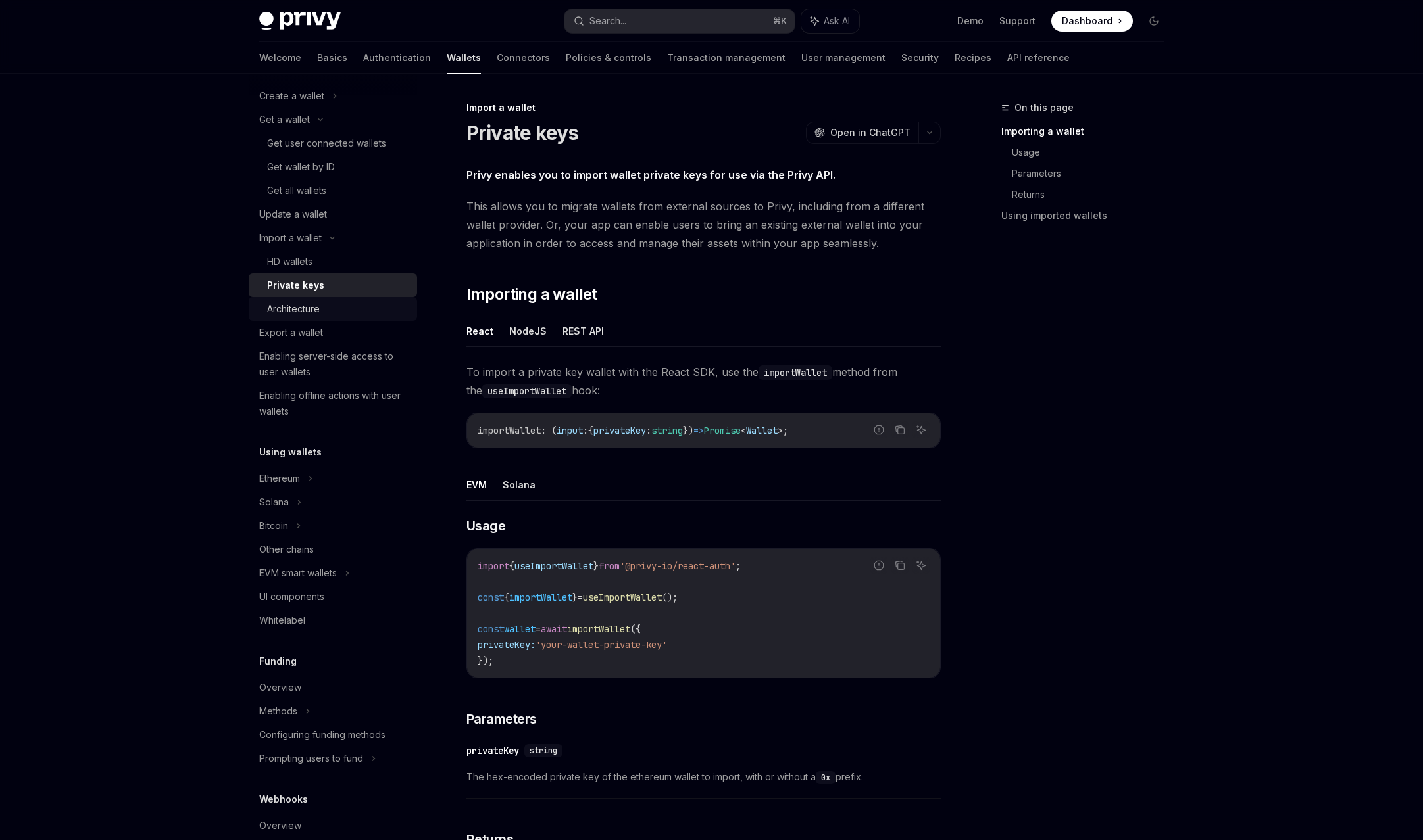
click at [320, 301] on div "Architecture" at bounding box center [293, 309] width 53 height 16
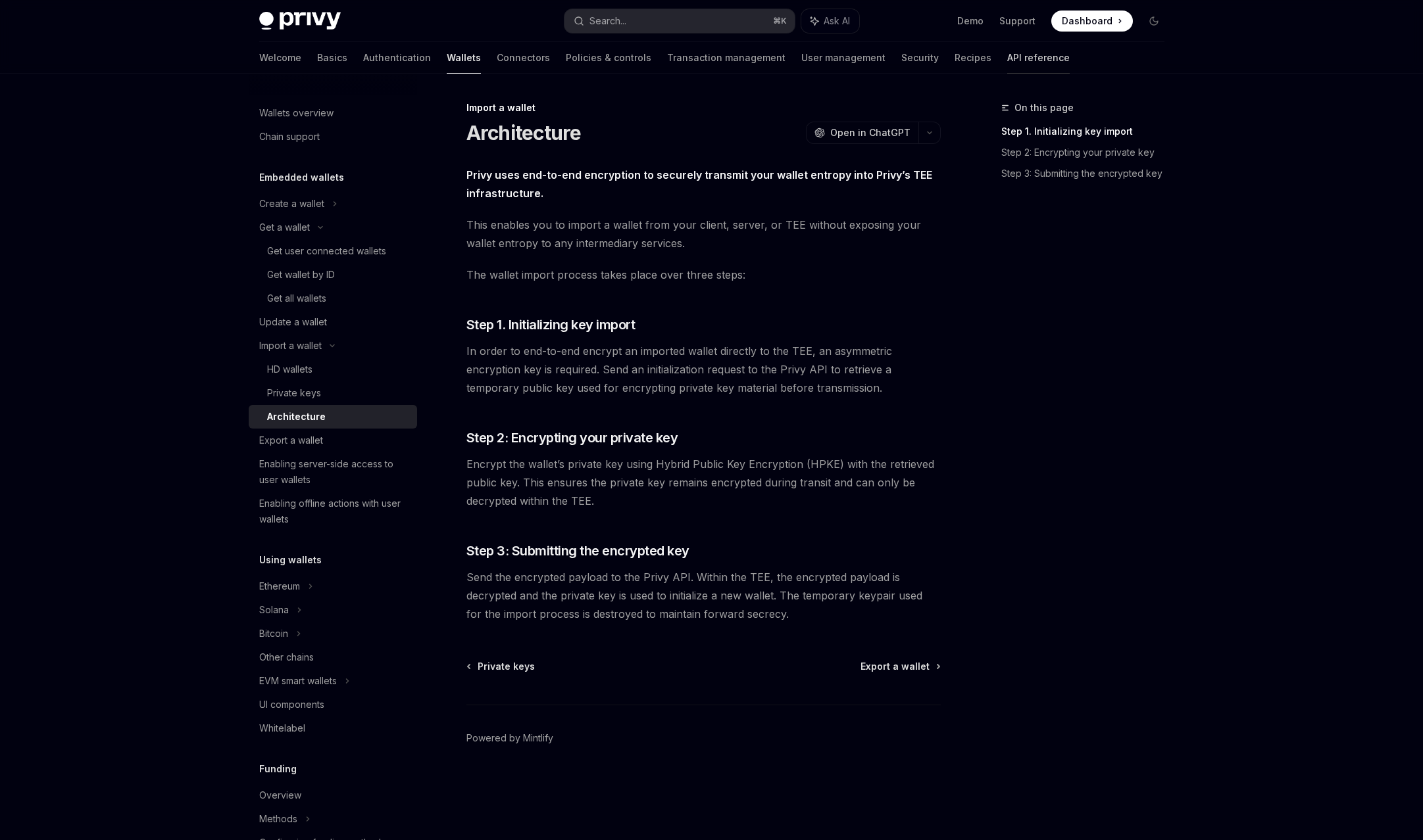
click at [1007, 46] on link "API reference" at bounding box center [1038, 58] width 62 height 32
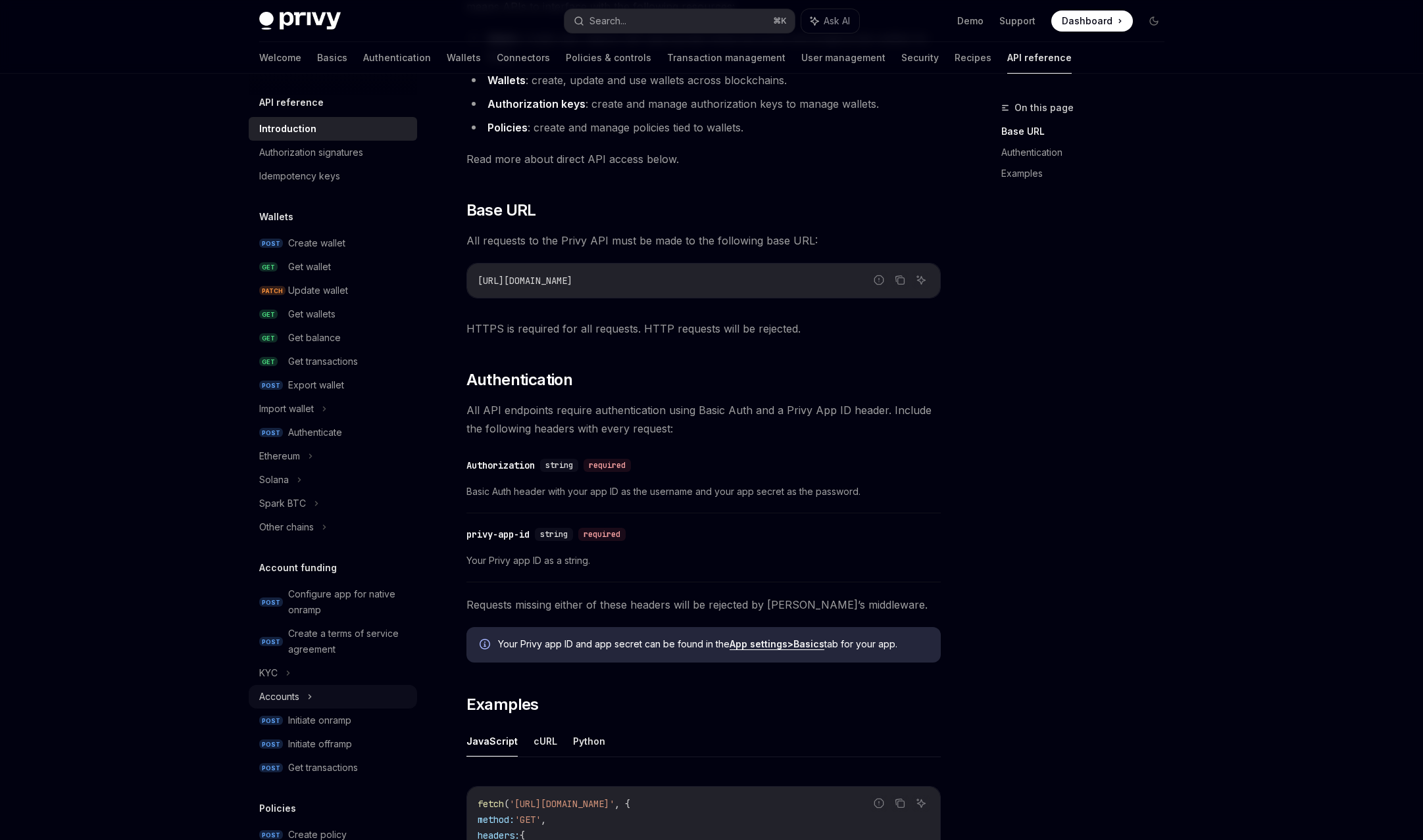
scroll to position [232, 0]
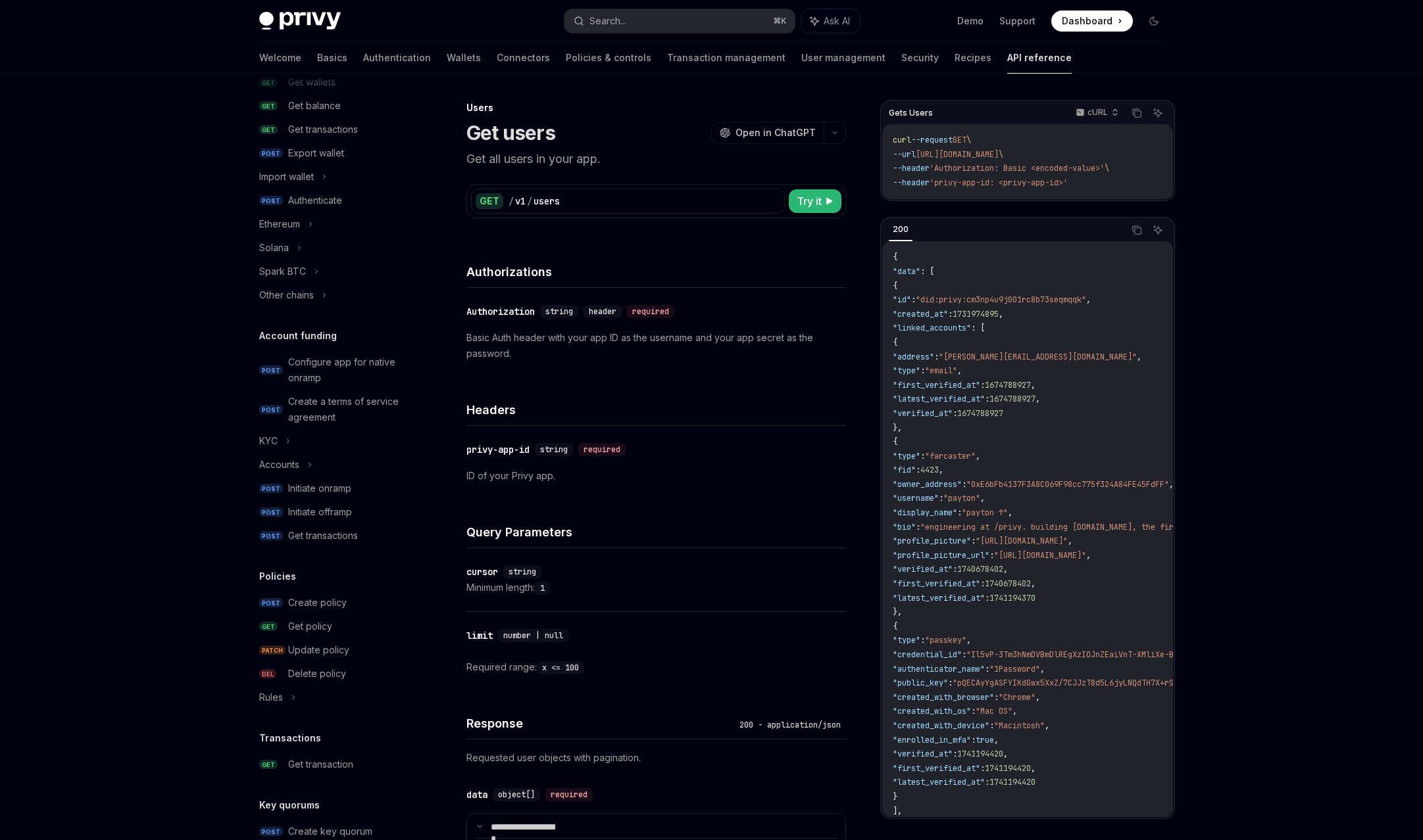
drag, startPoint x: 874, startPoint y: 116, endPoint x: 979, endPoint y: 122, distance: 105.2
click at [979, 133] on code "curl --request GET \ --url https://api.privy.io/v1/users \ --header 'Authorizat…" at bounding box center [1027, 162] width 269 height 57
copy span "https://api.privy.io/v1/users"
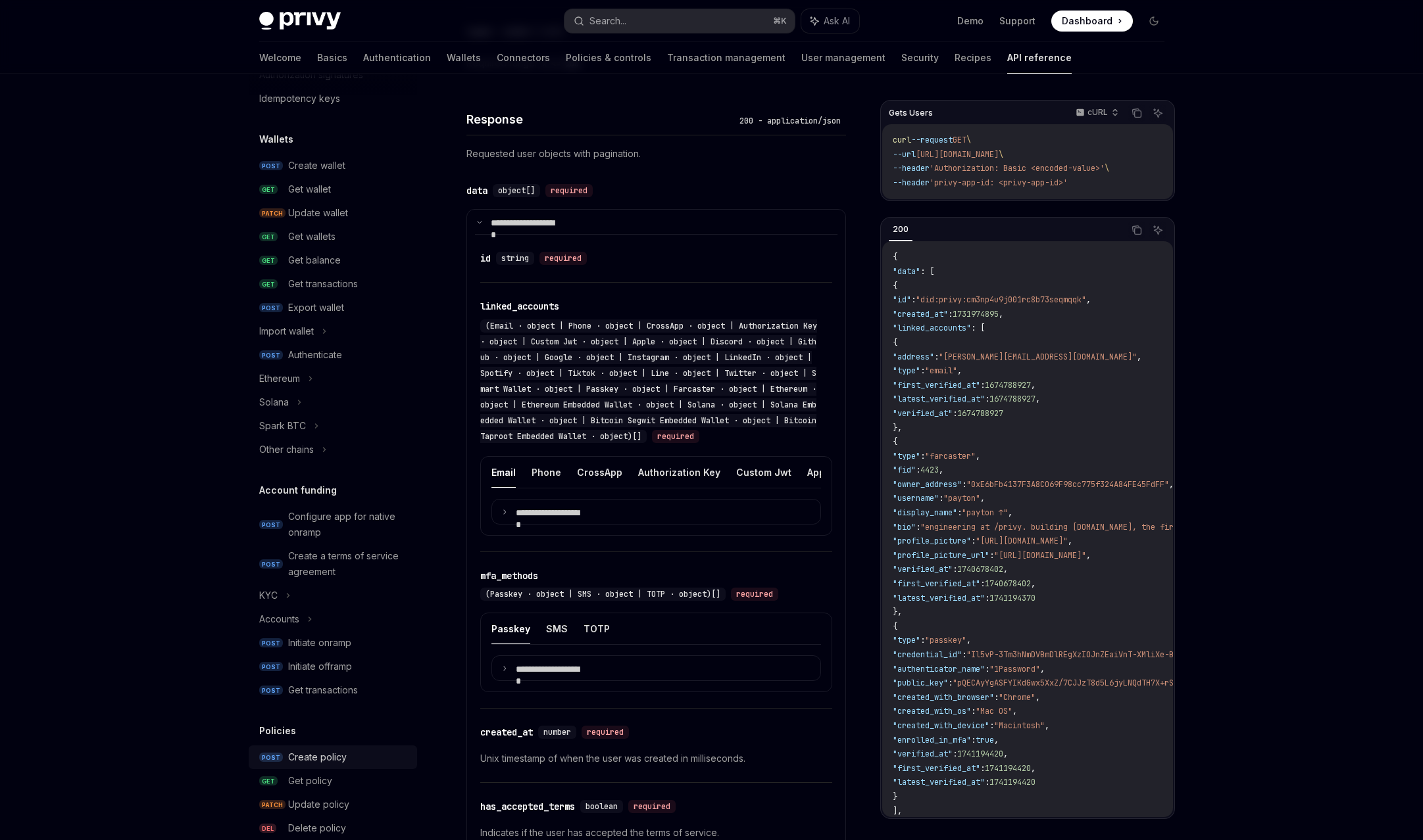
scroll to position [232, 0]
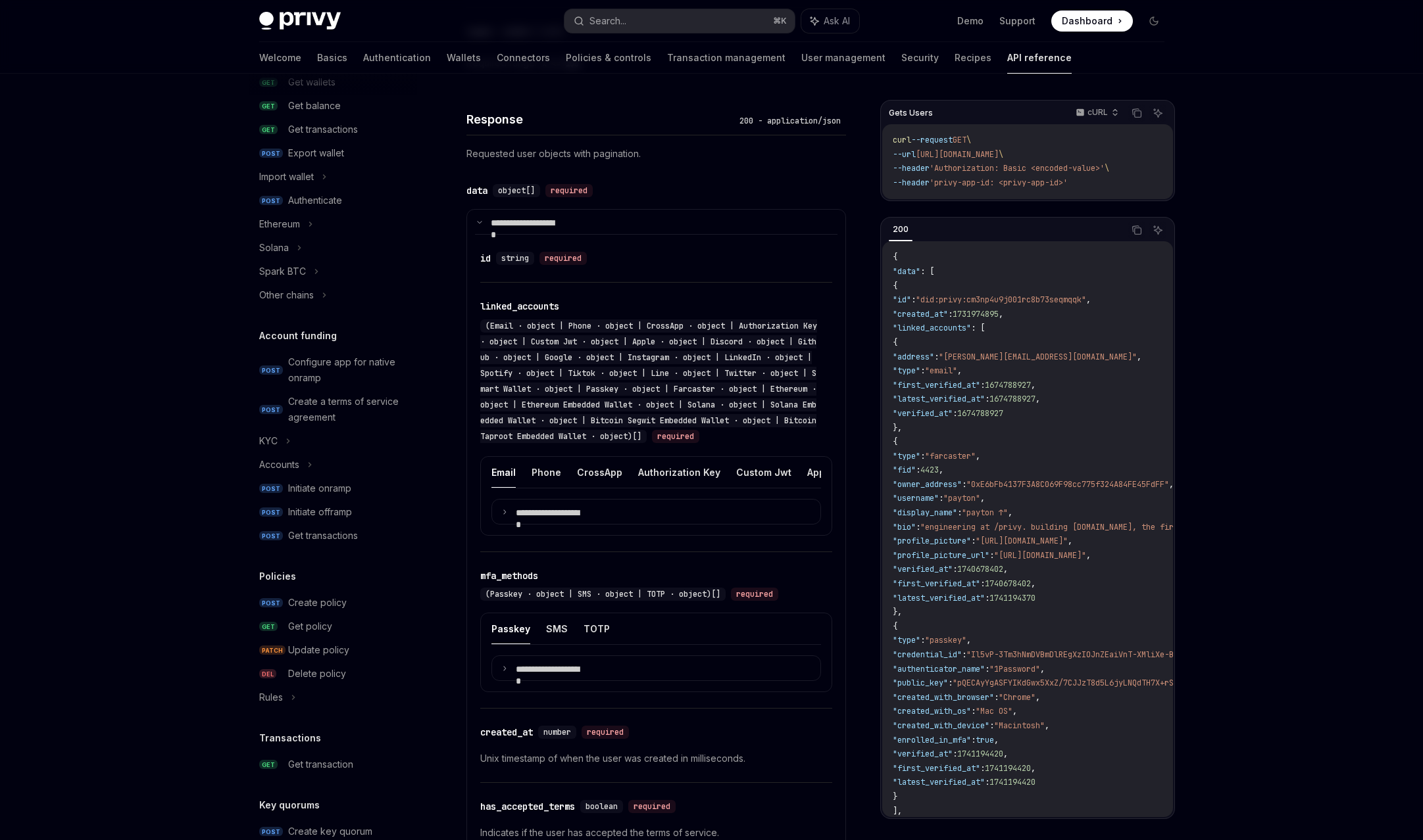
type textarea "*"
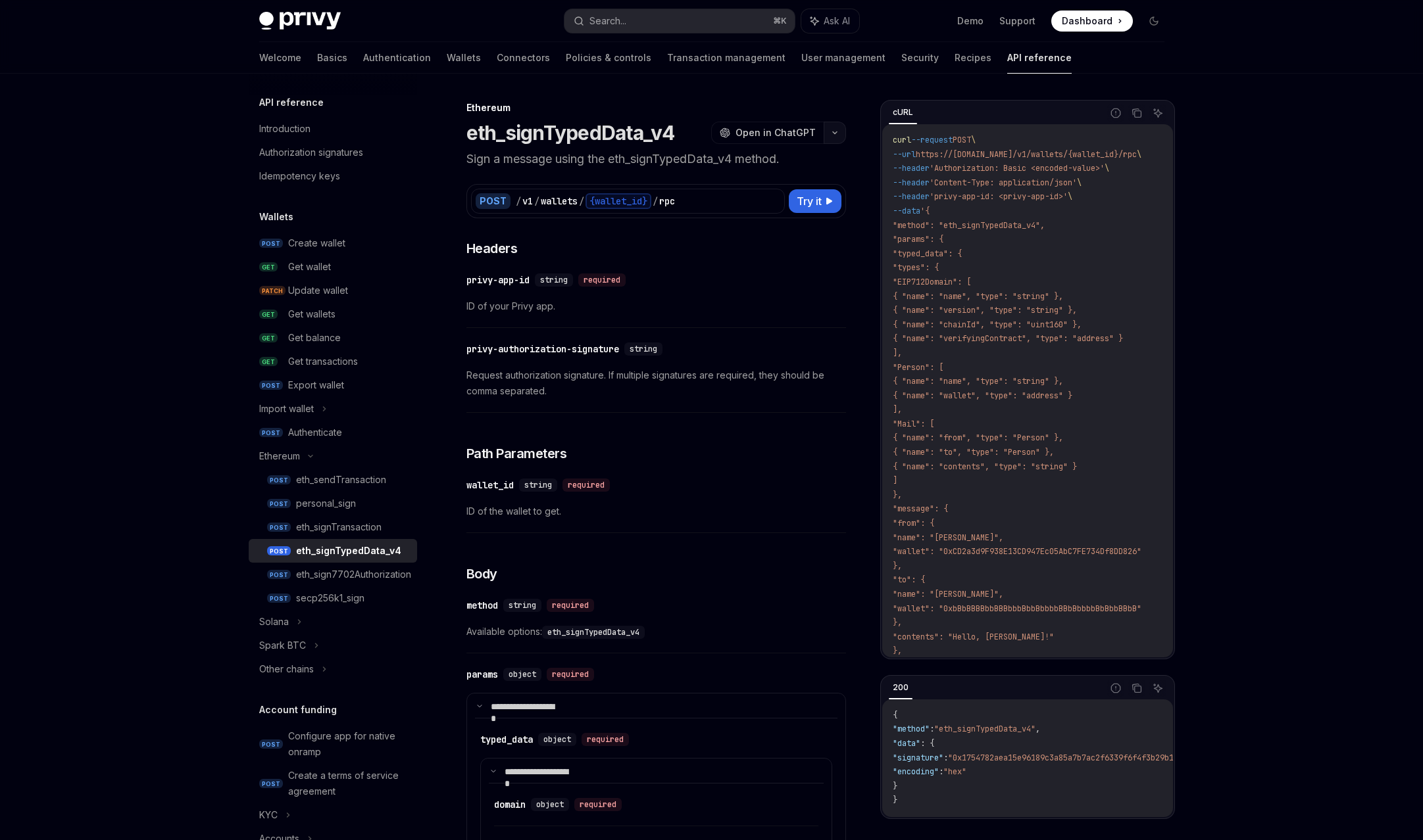
click at [827, 131] on icon "button" at bounding box center [834, 133] width 16 height 5
click at [733, 195] on div "Copy page as Markdown for LLMs" at bounding box center [780, 201] width 128 height 11
type textarea "*"
